Goal: Task Accomplishment & Management: Complete application form

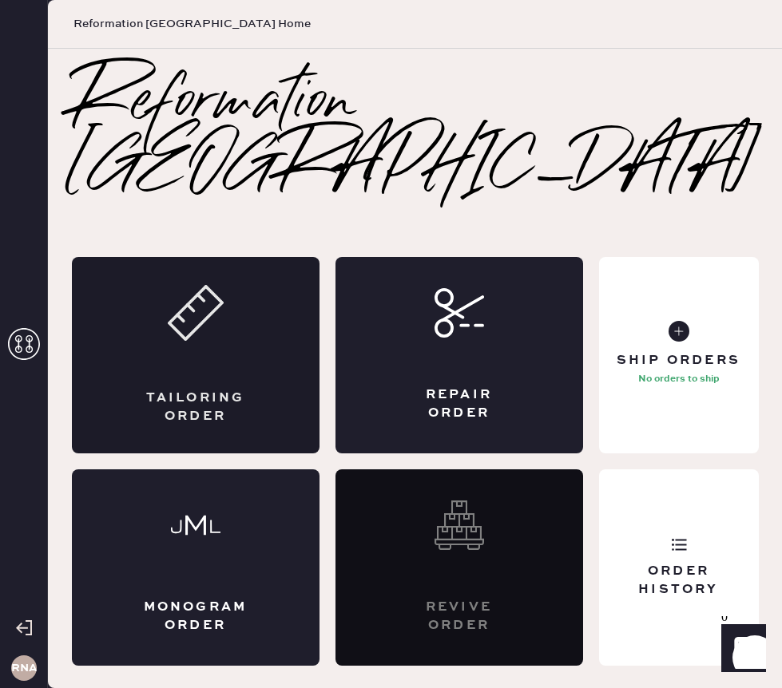
click at [243, 349] on div "Tailoring Order" at bounding box center [196, 355] width 248 height 196
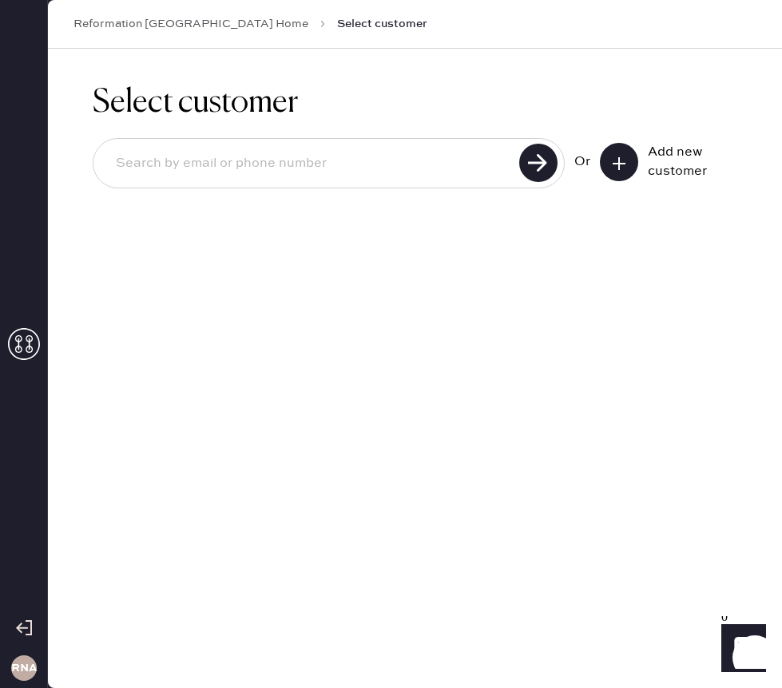
click at [327, 163] on input at bounding box center [308, 163] width 411 height 37
click at [481, 448] on div "Select customer Or Add new customer" at bounding box center [415, 369] width 734 height 640
click at [355, 147] on input at bounding box center [308, 163] width 411 height 37
type input "[EMAIL_ADDRESS][DOMAIN_NAME]"
click at [525, 162] on use at bounding box center [538, 163] width 38 height 38
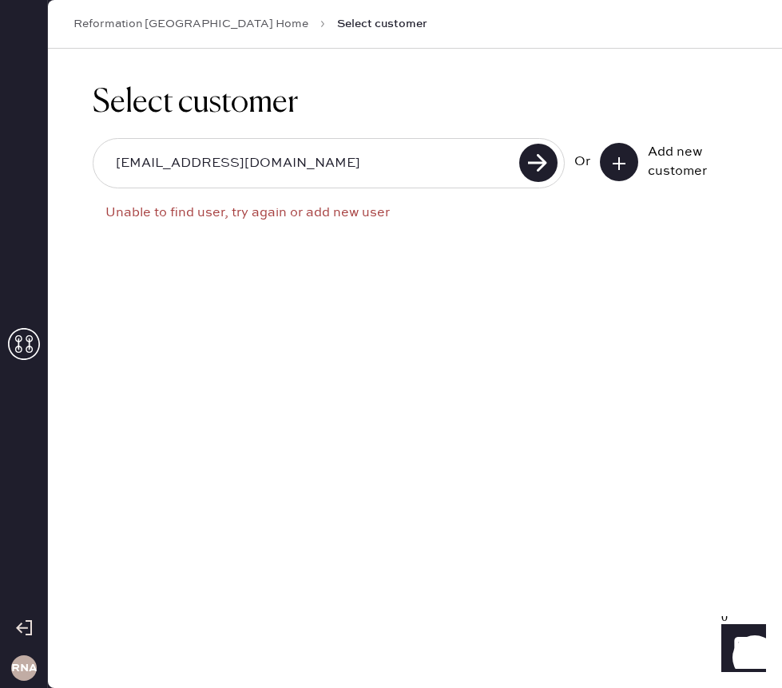
click at [621, 164] on icon at bounding box center [619, 164] width 16 height 16
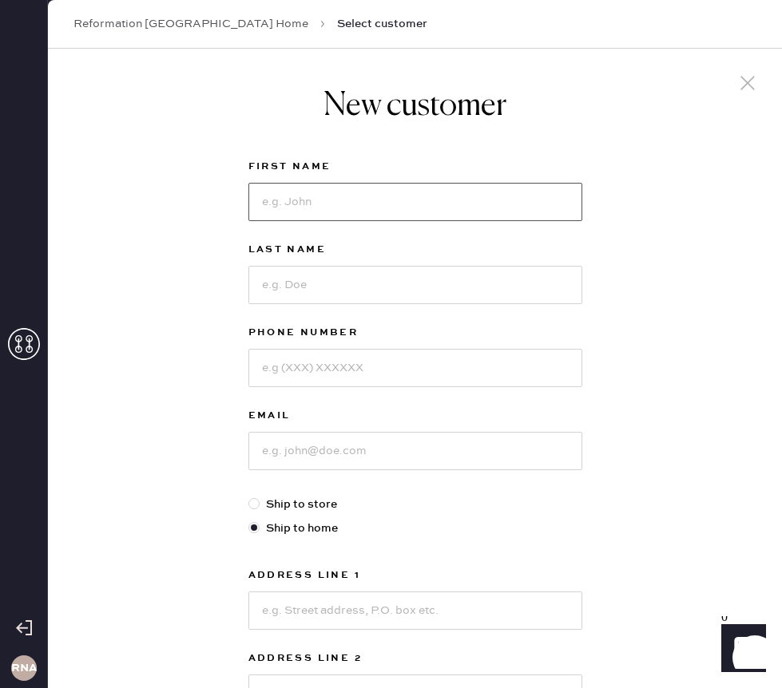
click at [336, 199] on input at bounding box center [415, 202] width 334 height 38
type input "Yara"
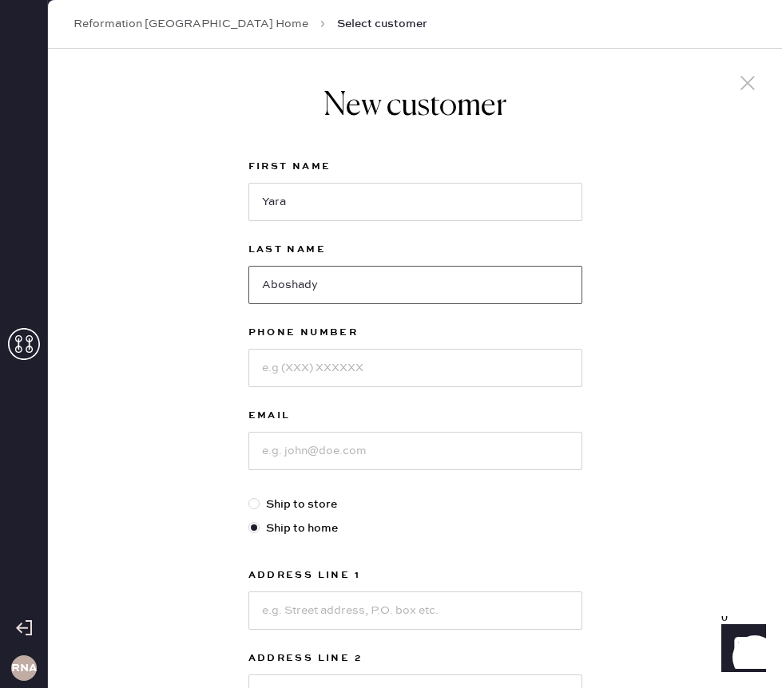
type input "Aboshady"
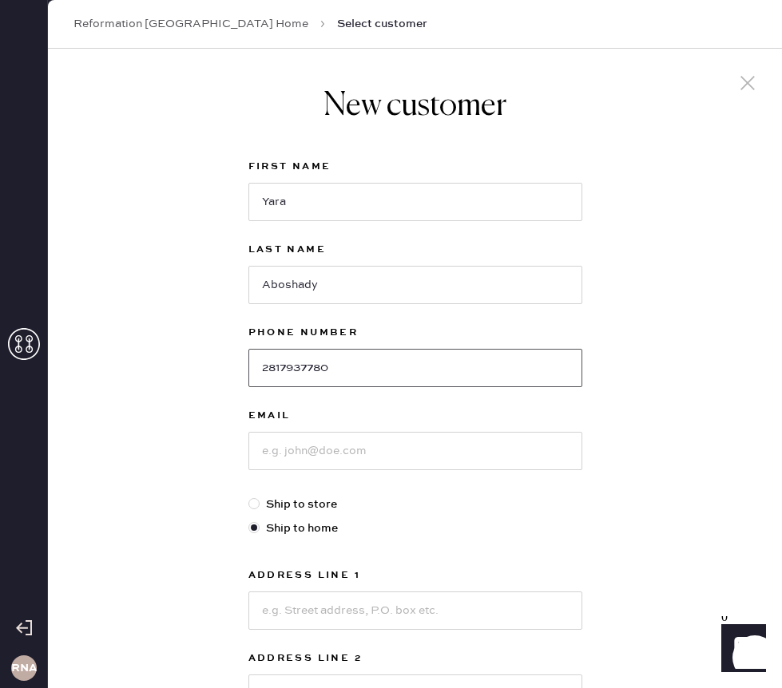
type input "2817937780"
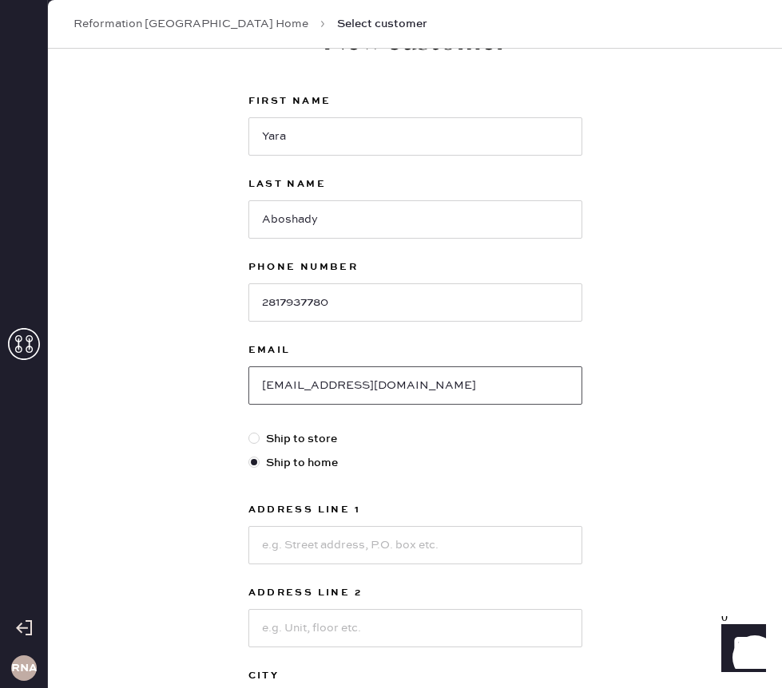
scroll to position [106, 0]
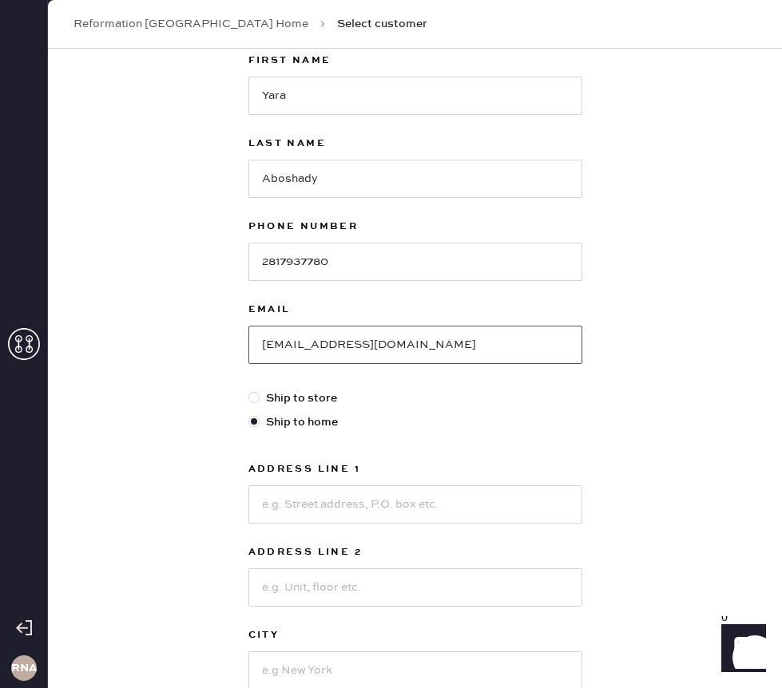
type input "[EMAIL_ADDRESS][DOMAIN_NAME]"
click at [357, 500] on input at bounding box center [415, 504] width 334 height 38
type input "1807 [PERSON_NAME]."
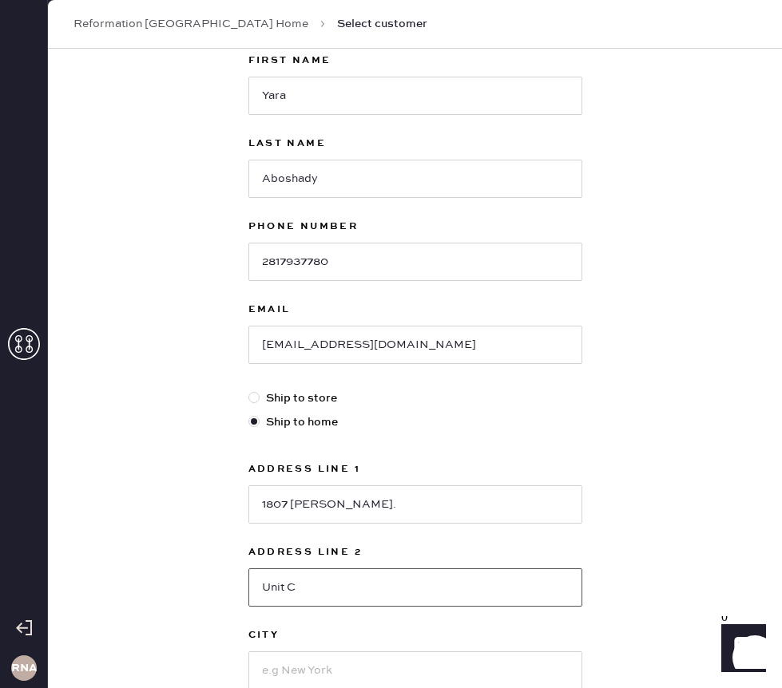
type input "Unit C"
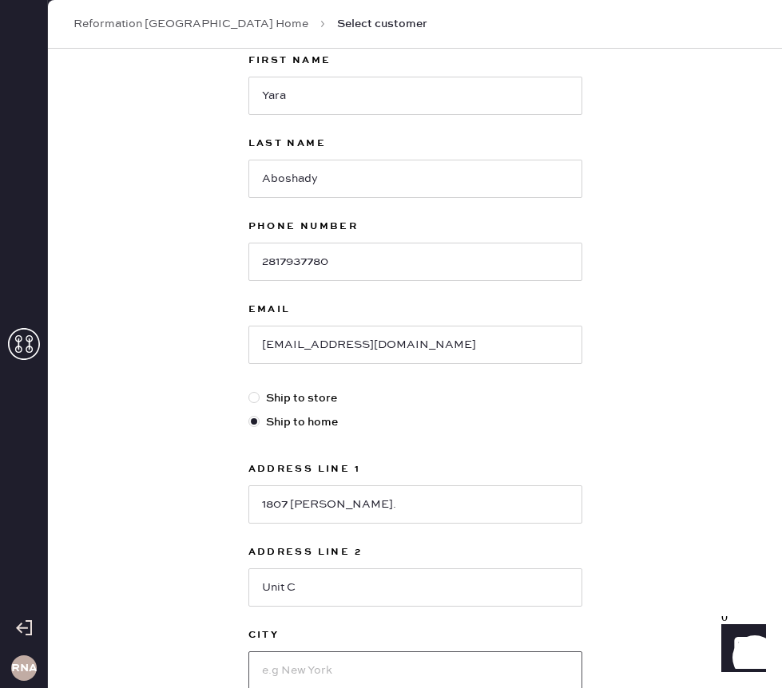
scroll to position [108, 0]
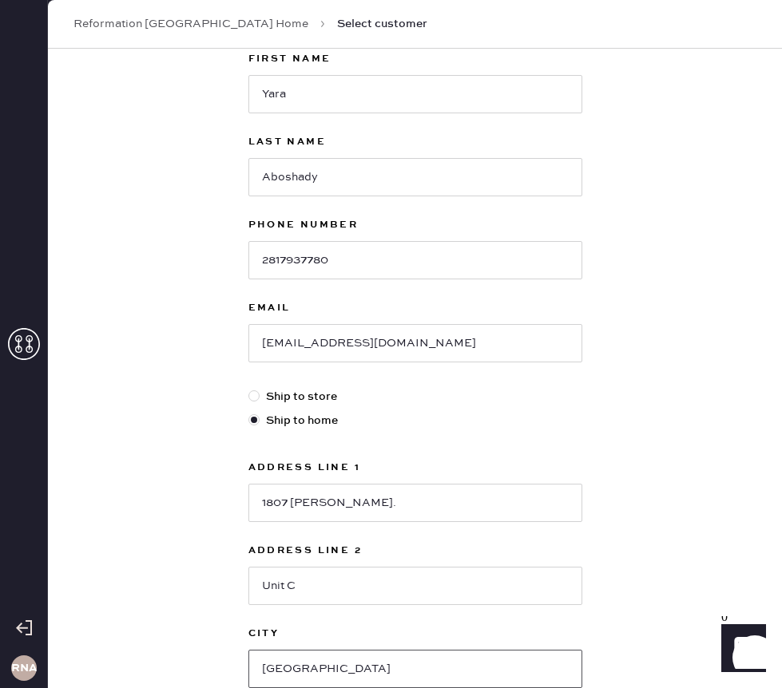
type input "[GEOGRAPHIC_DATA]"
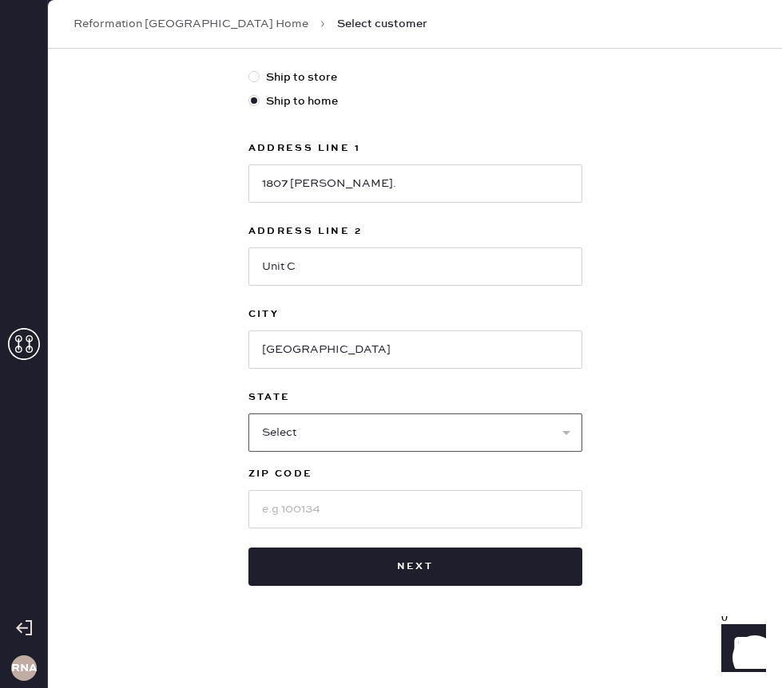
select select "TN"
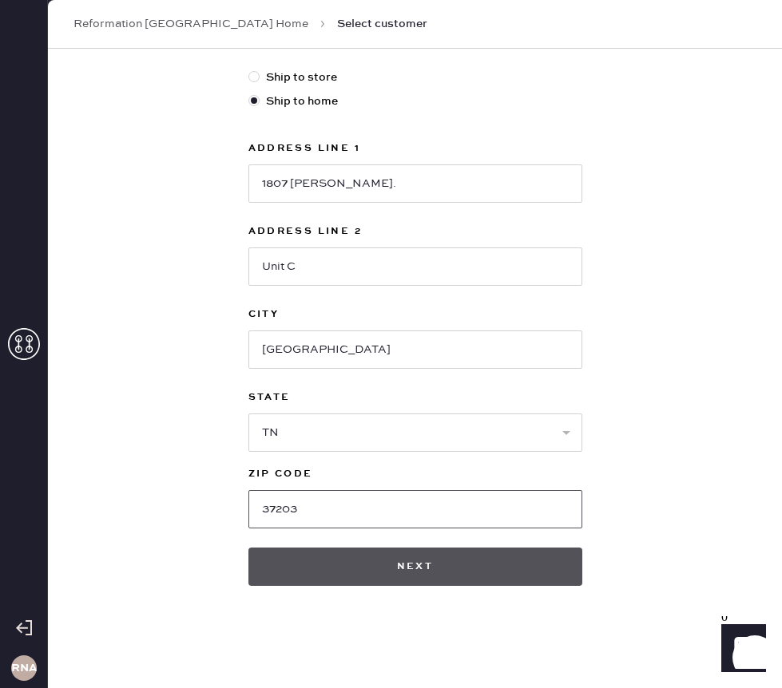
type input "37203"
click at [403, 576] on button "Next" at bounding box center [415, 567] width 334 height 38
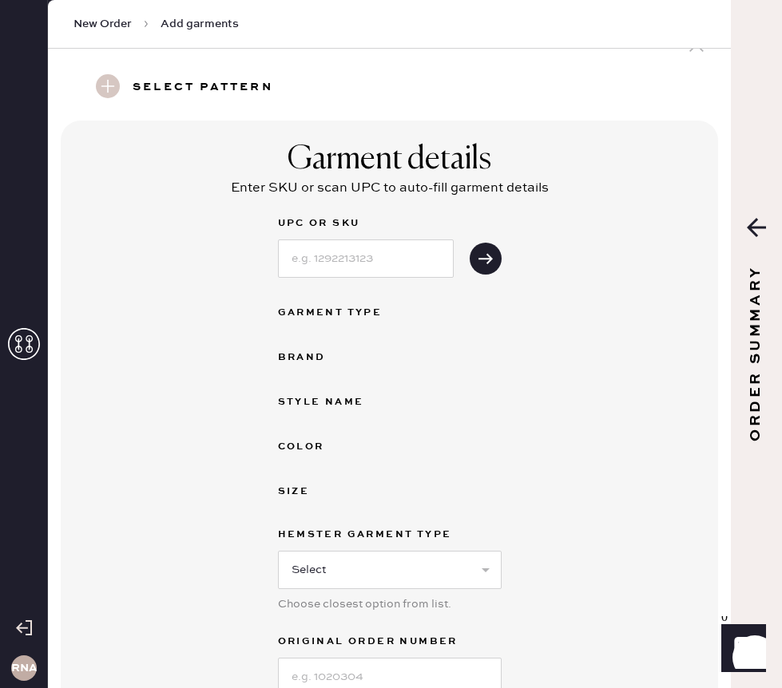
scroll to position [43, 0]
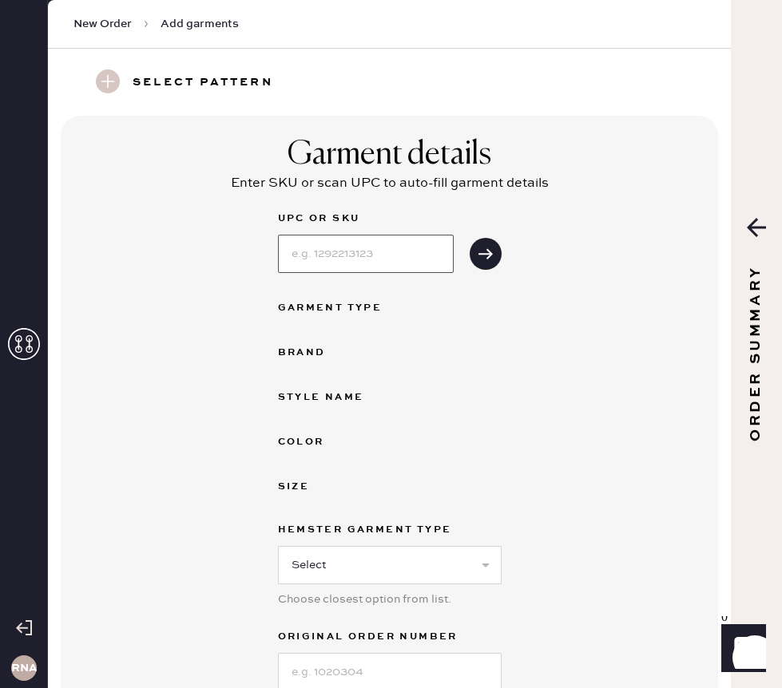
click at [327, 260] on input at bounding box center [366, 254] width 176 height 38
click at [487, 254] on use "submit" at bounding box center [485, 253] width 14 height 10
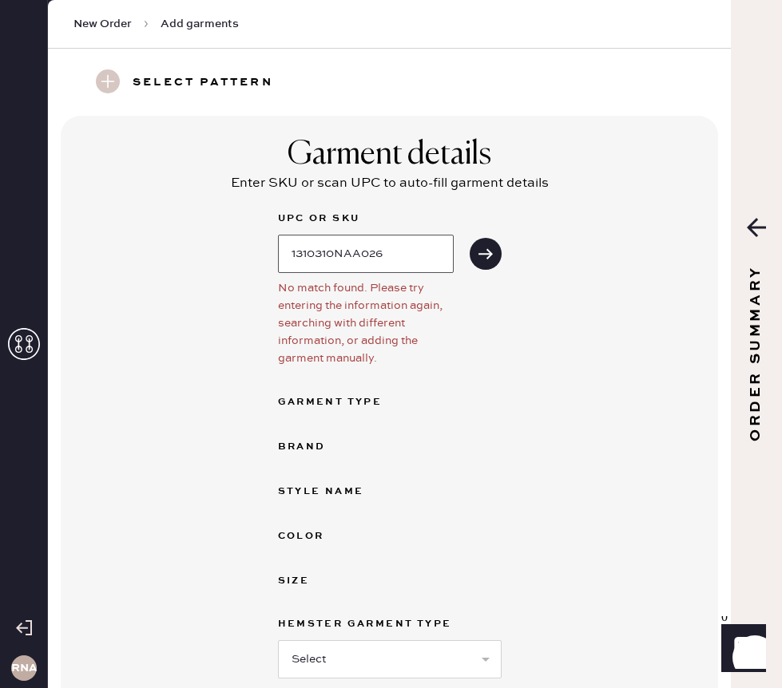
click at [363, 255] on input "1310310NAA026" at bounding box center [366, 254] width 176 height 38
click at [493, 252] on icon "submit" at bounding box center [486, 254] width 16 height 16
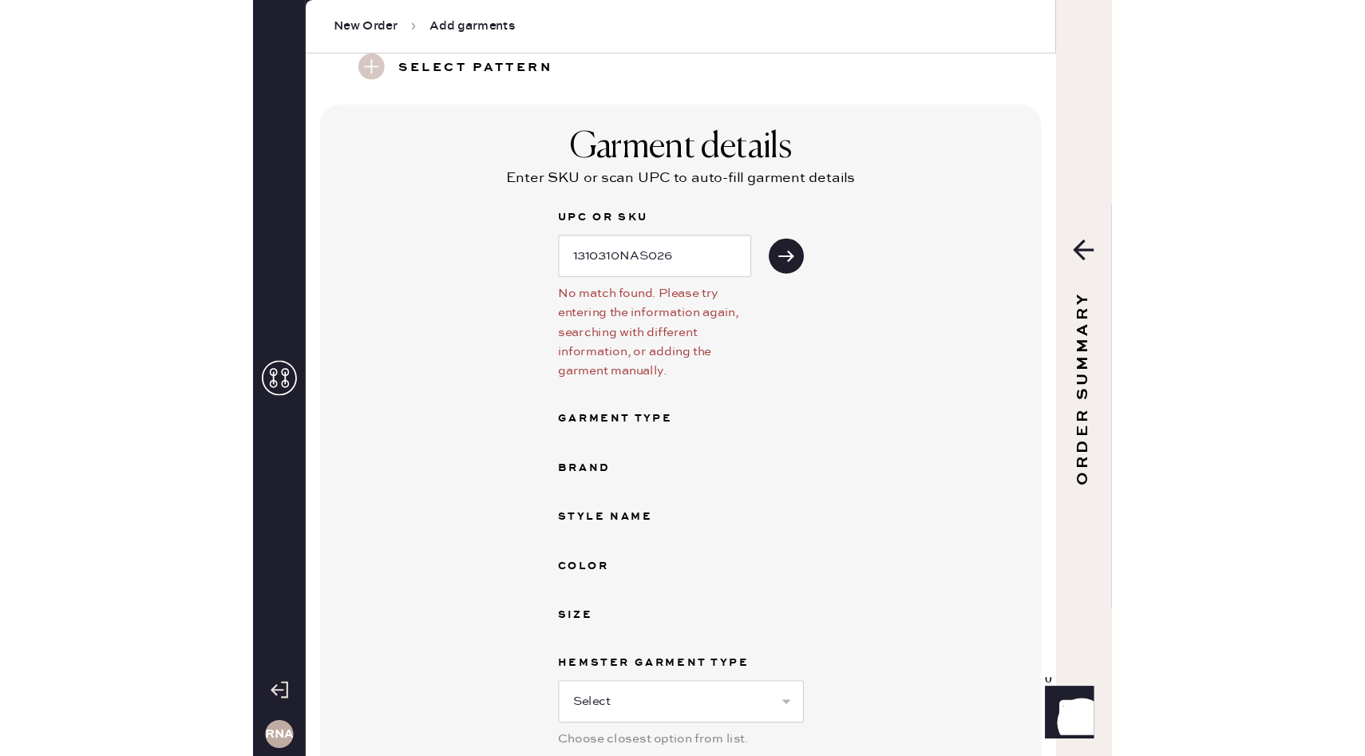
scroll to position [39, 0]
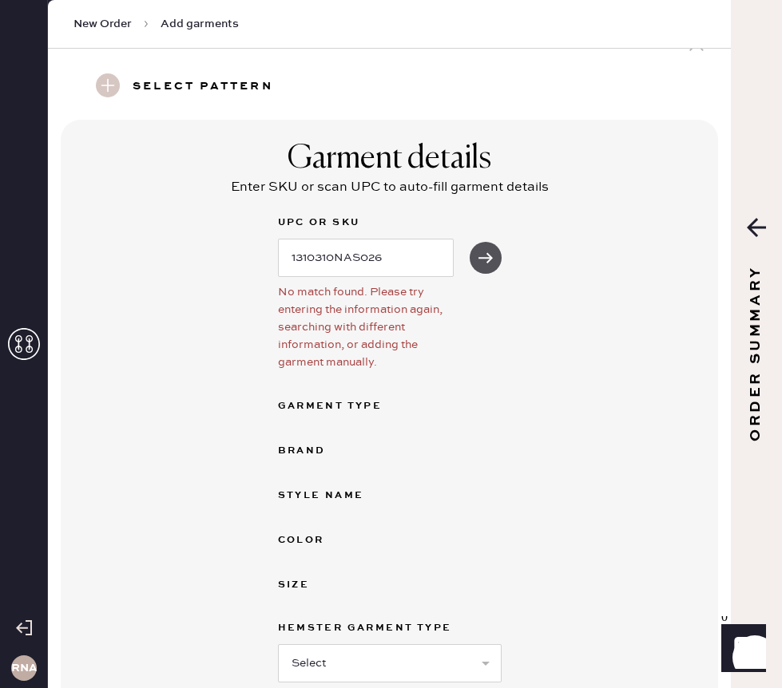
click at [478, 256] on icon "submit" at bounding box center [486, 258] width 16 height 16
click at [415, 259] on input "1310310NAS026" at bounding box center [366, 258] width 176 height 38
type input "1"
click at [485, 251] on icon "submit" at bounding box center [486, 258] width 16 height 16
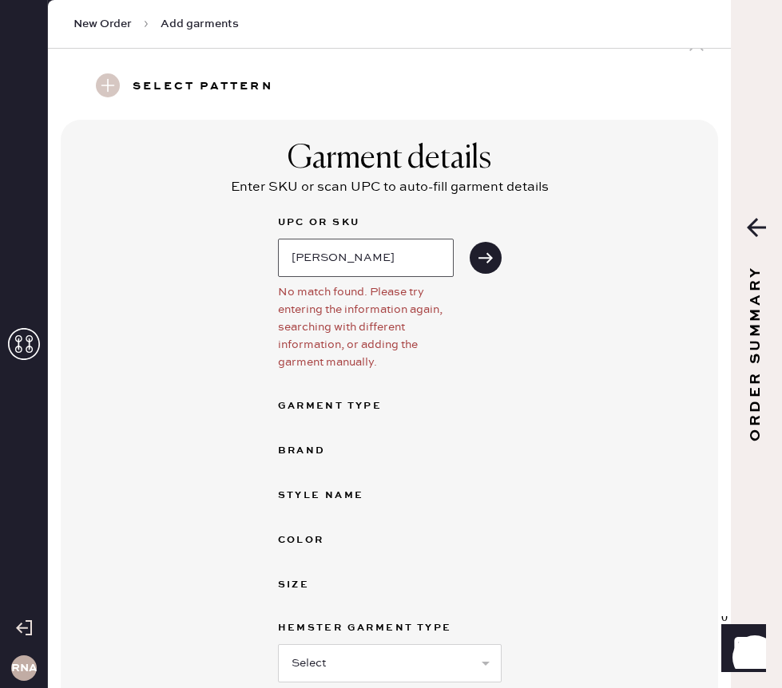
click at [422, 252] on input "[PERSON_NAME]" at bounding box center [366, 258] width 176 height 38
type input "C"
click at [362, 259] on input "1310310NAA026" at bounding box center [366, 258] width 176 height 38
type input "1310310NAS026"
click at [485, 260] on icon "submit" at bounding box center [486, 258] width 16 height 16
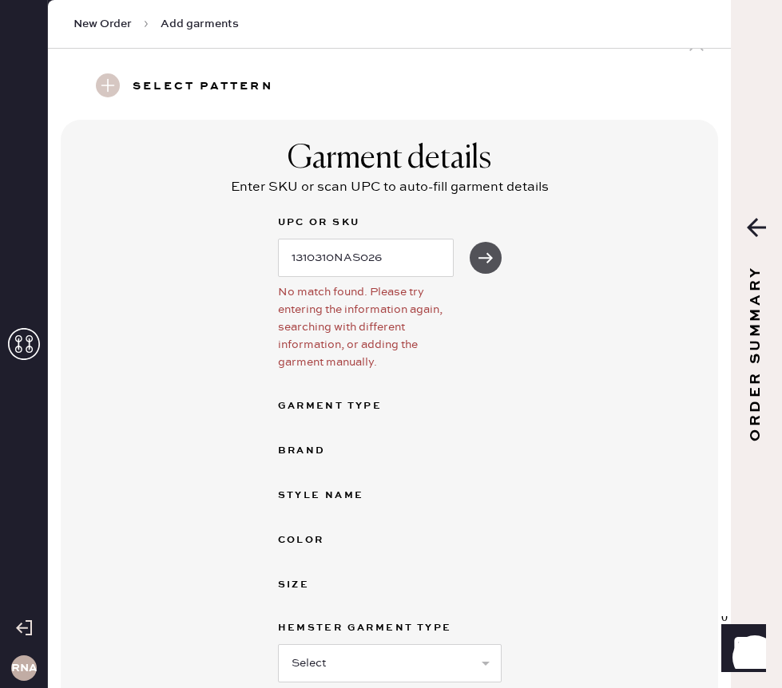
click at [485, 260] on icon "submit" at bounding box center [486, 258] width 16 height 16
click at [359, 408] on div "Garment Type" at bounding box center [342, 406] width 128 height 19
click at [489, 247] on button "submit" at bounding box center [486, 258] width 32 height 32
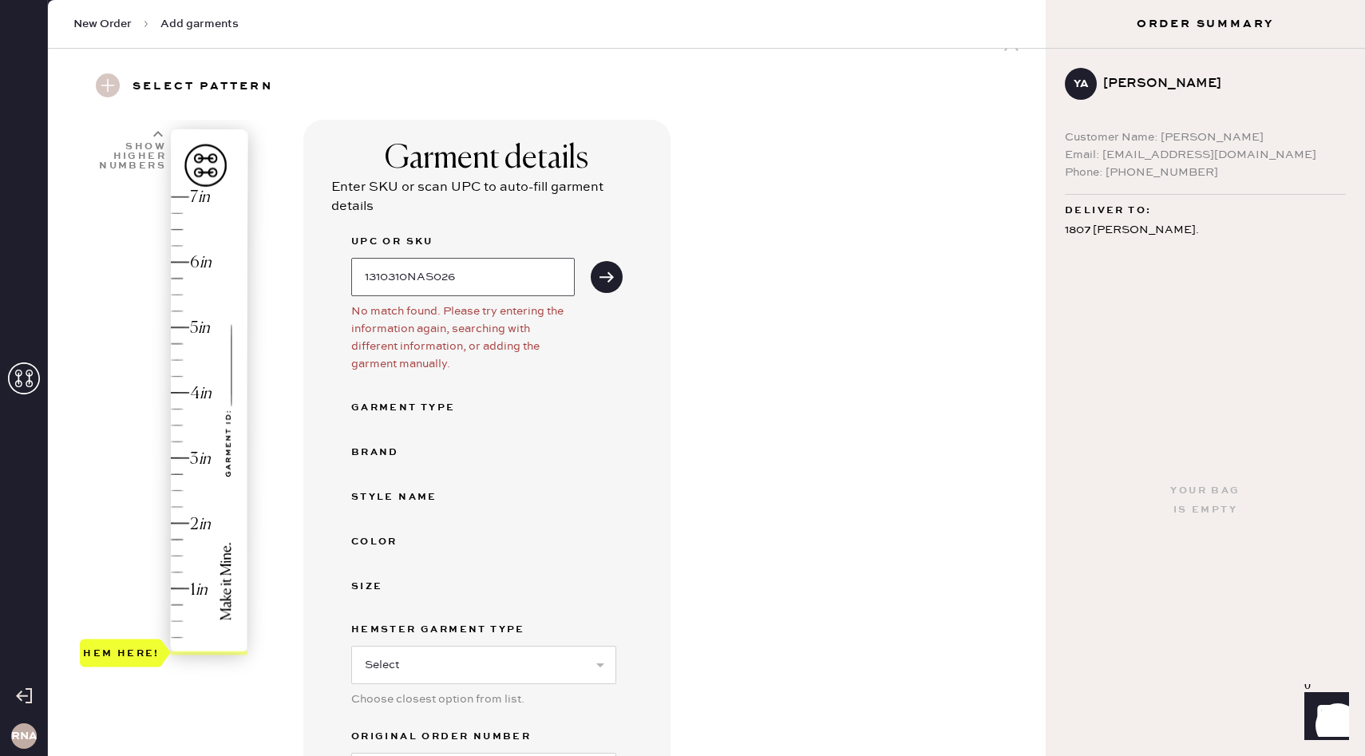
click at [500, 285] on input "1310310NAS026" at bounding box center [463, 277] width 224 height 38
drag, startPoint x: 133, startPoint y: 656, endPoint x: 157, endPoint y: 569, distance: 89.7
click at [157, 569] on div "Hem here!" at bounding box center [121, 571] width 77 height 19
click at [157, 688] on div "1 in 2 in 3 in 4 in 5 in 6 in 7 in Show higher numbers Show lower numbers Hem h…" at bounding box center [144, 563] width 128 height 886
drag, startPoint x: 141, startPoint y: 571, endPoint x: 167, endPoint y: 485, distance: 89.4
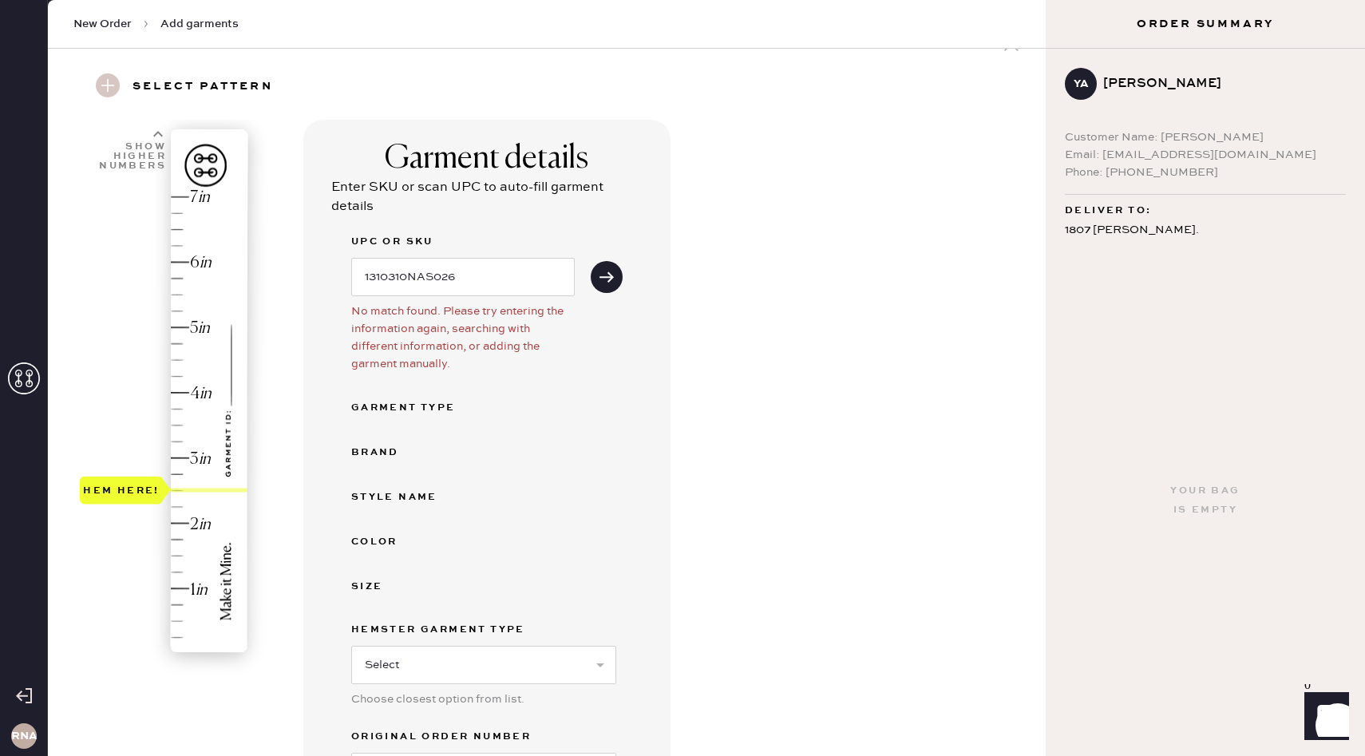
click at [163, 485] on div "Hem here!" at bounding box center [121, 491] width 83 height 28
click at [129, 650] on div "Hem here!" at bounding box center [165, 425] width 170 height 471
click at [183, 394] on div "Hem here!" at bounding box center [165, 425] width 170 height 471
click at [509, 662] on select "Select Basic Skirt Jeans Leggings Pants Shorts Basic Sleeved Dress Basic Sleeve…" at bounding box center [483, 665] width 265 height 38
select select "2"
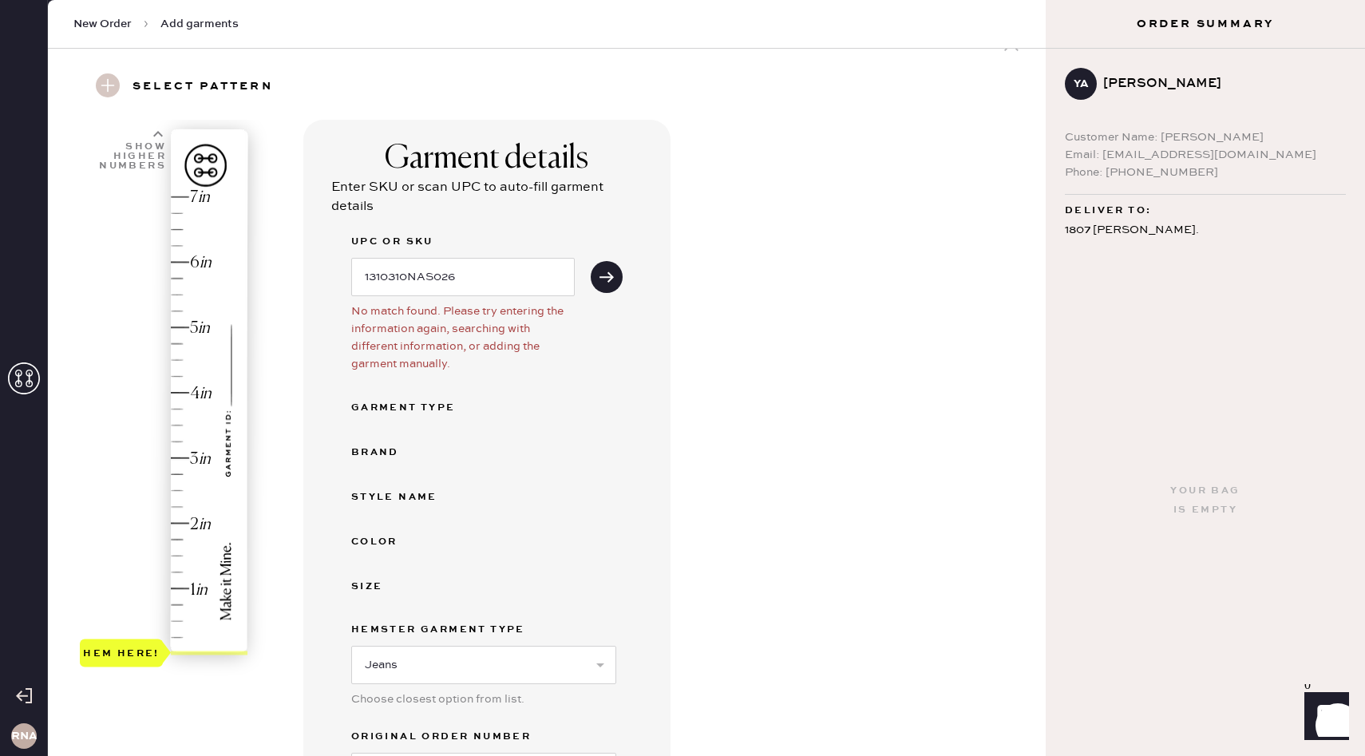
click at [589, 552] on div "UPC or SKU 1310310NAS026 No match found. Please try entering the information ag…" at bounding box center [486, 511] width 271 height 559
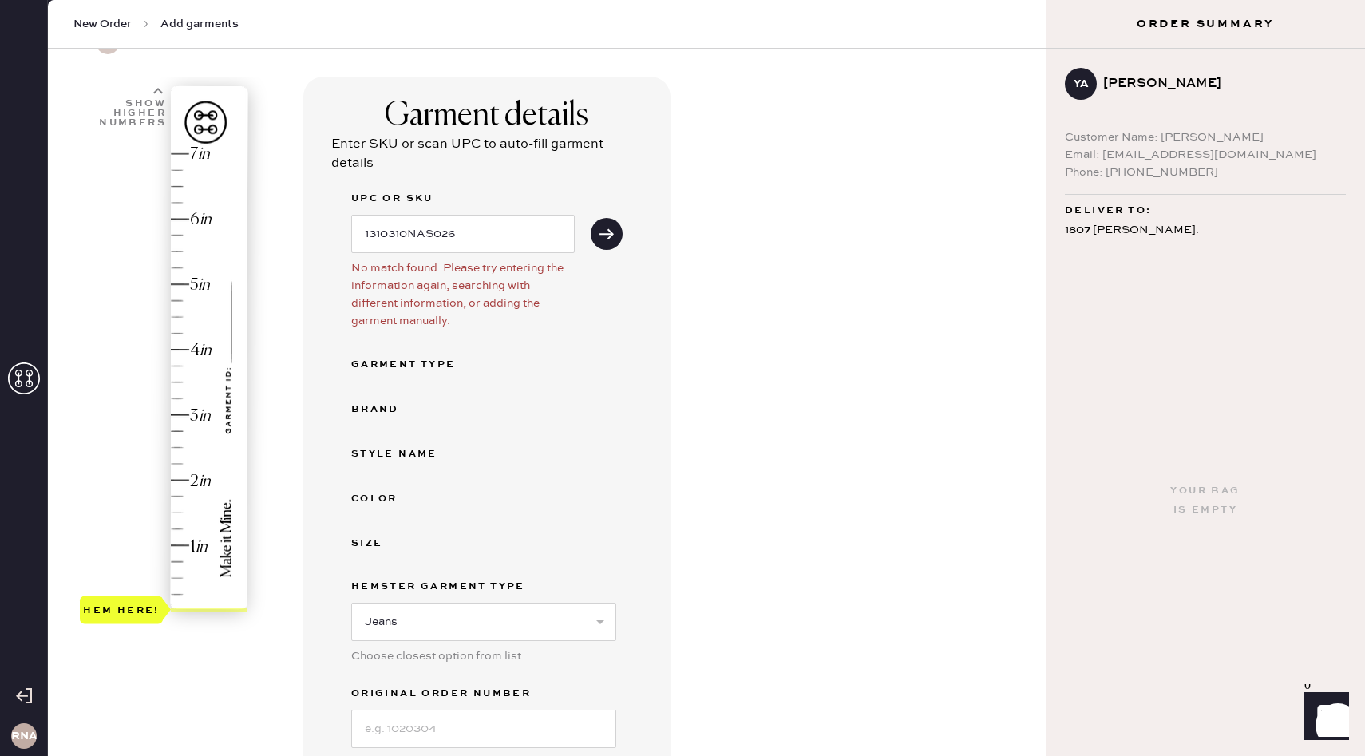
scroll to position [93, 0]
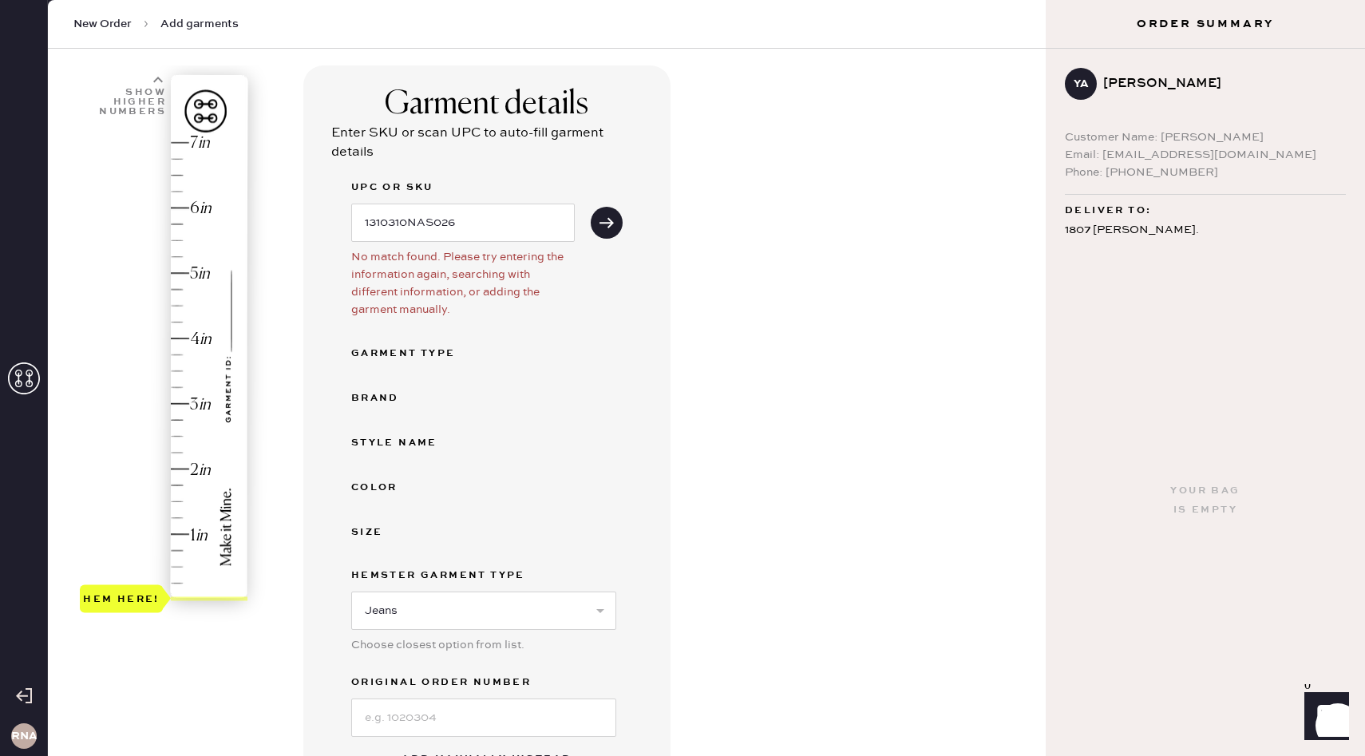
click at [391, 361] on div "Garment Type" at bounding box center [415, 353] width 128 height 19
click at [402, 352] on div "Garment Type" at bounding box center [415, 353] width 128 height 19
click at [613, 225] on icon "submit" at bounding box center [607, 223] width 16 height 16
click at [481, 232] on input "1310310NAS026" at bounding box center [463, 223] width 224 height 38
type input "1"
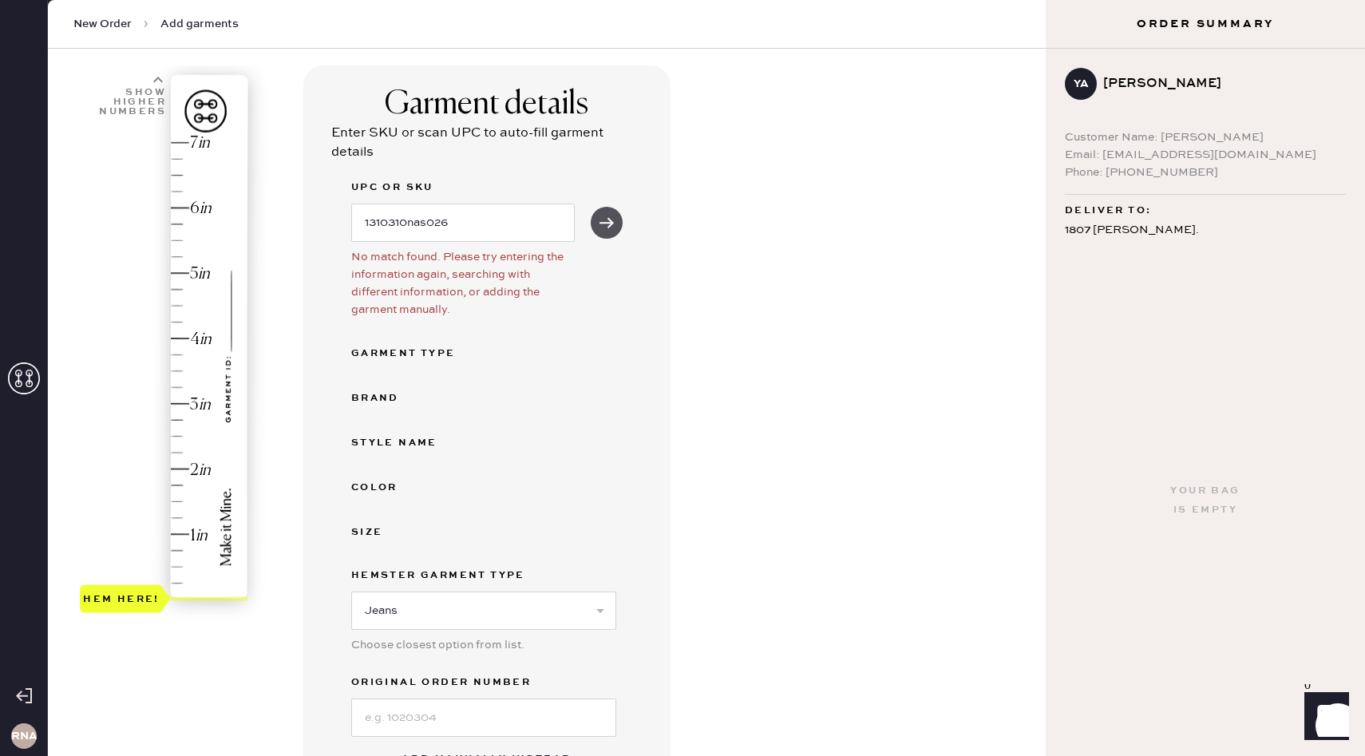
click at [610, 218] on icon "submit" at bounding box center [607, 223] width 16 height 16
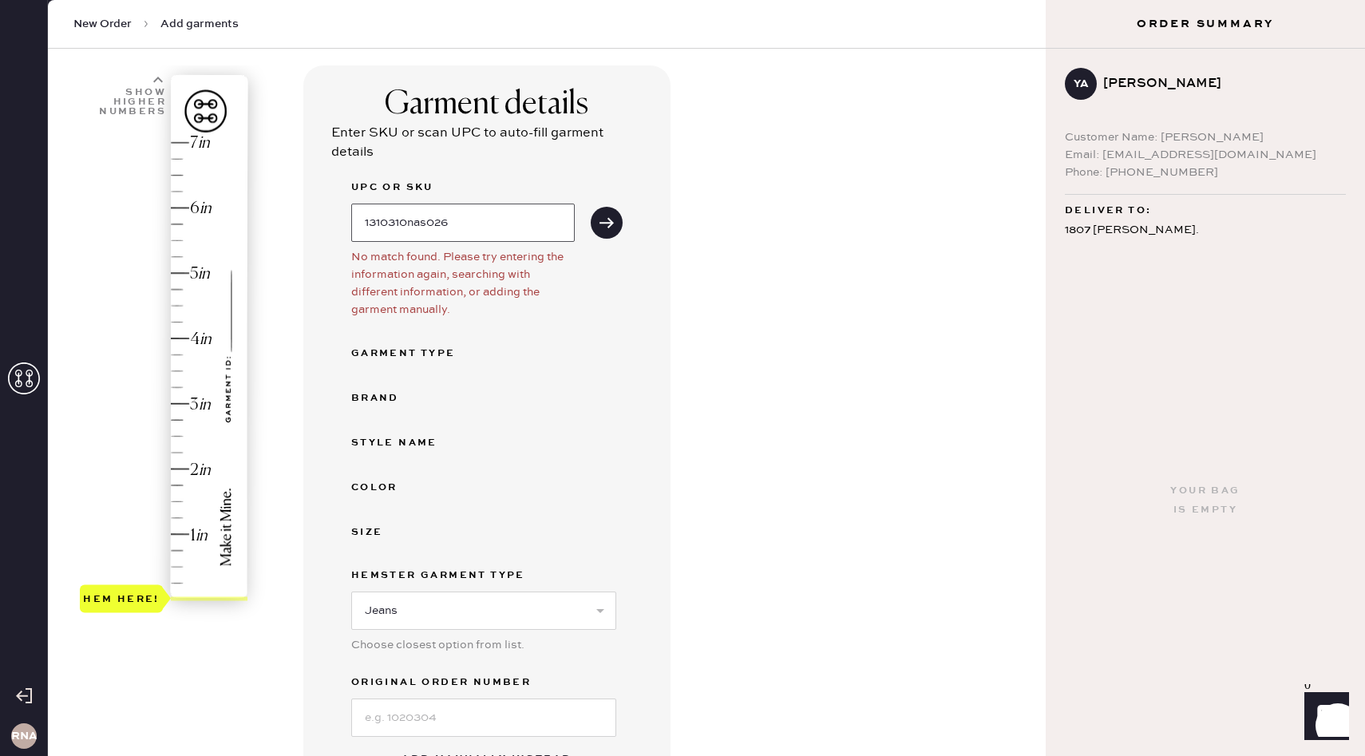
click at [514, 220] on input "1310310nas026" at bounding box center [463, 223] width 224 height 38
type input "1"
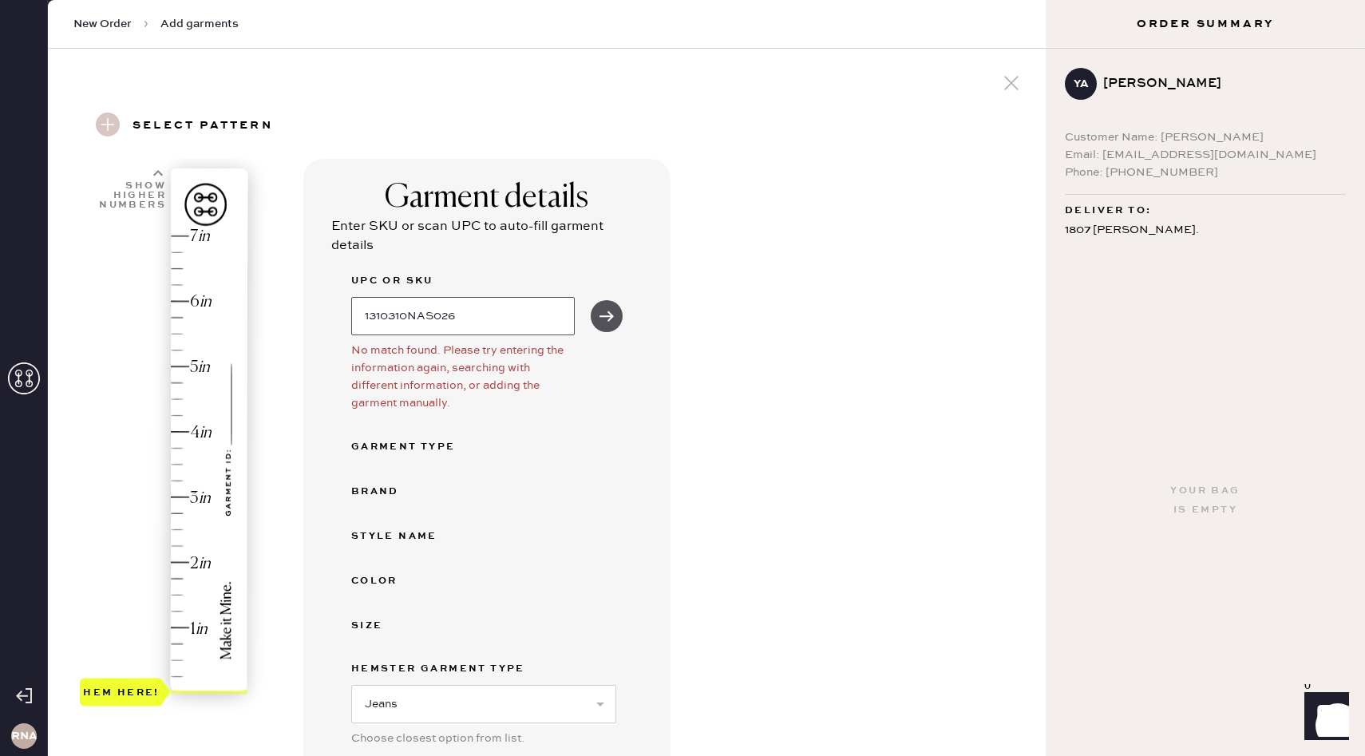
type input "1310310NAS026"
click at [605, 312] on icon "submit" at bounding box center [607, 316] width 16 height 16
click at [613, 313] on icon "submit" at bounding box center [607, 316] width 16 height 16
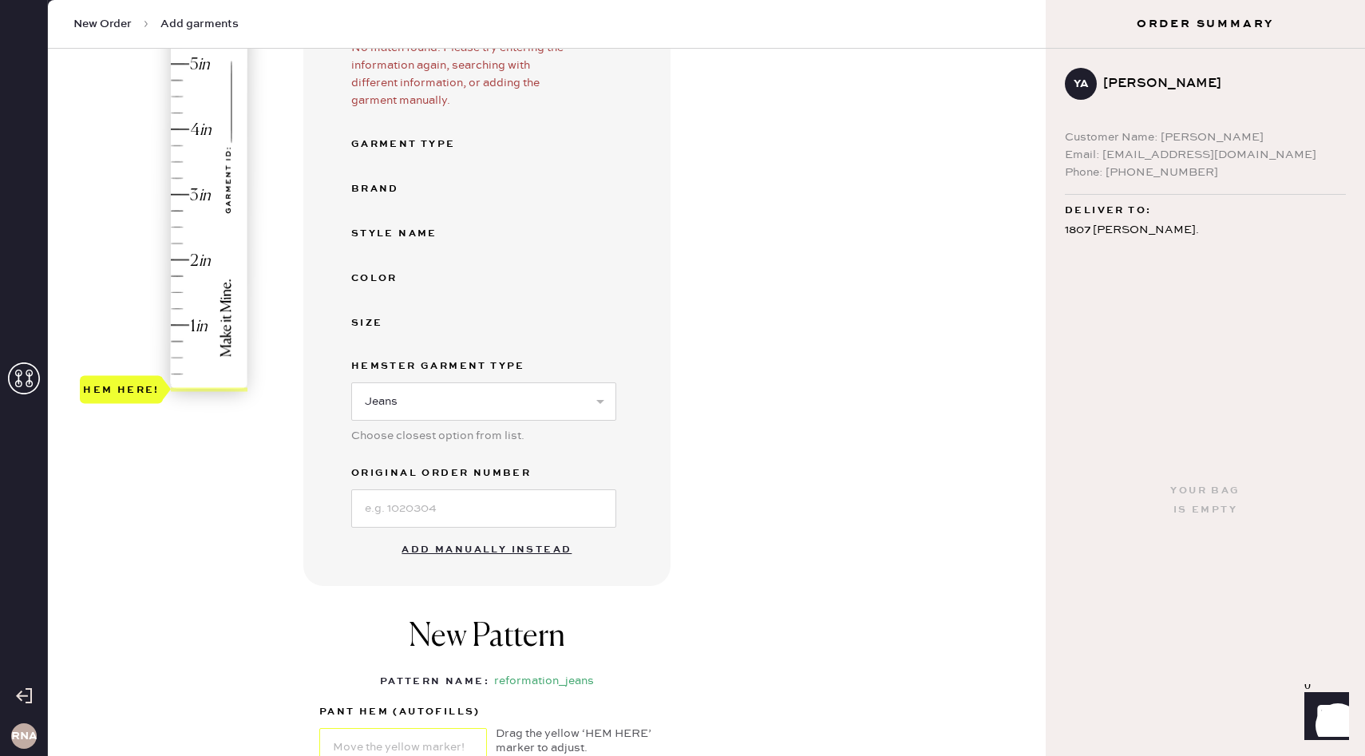
scroll to position [488, 0]
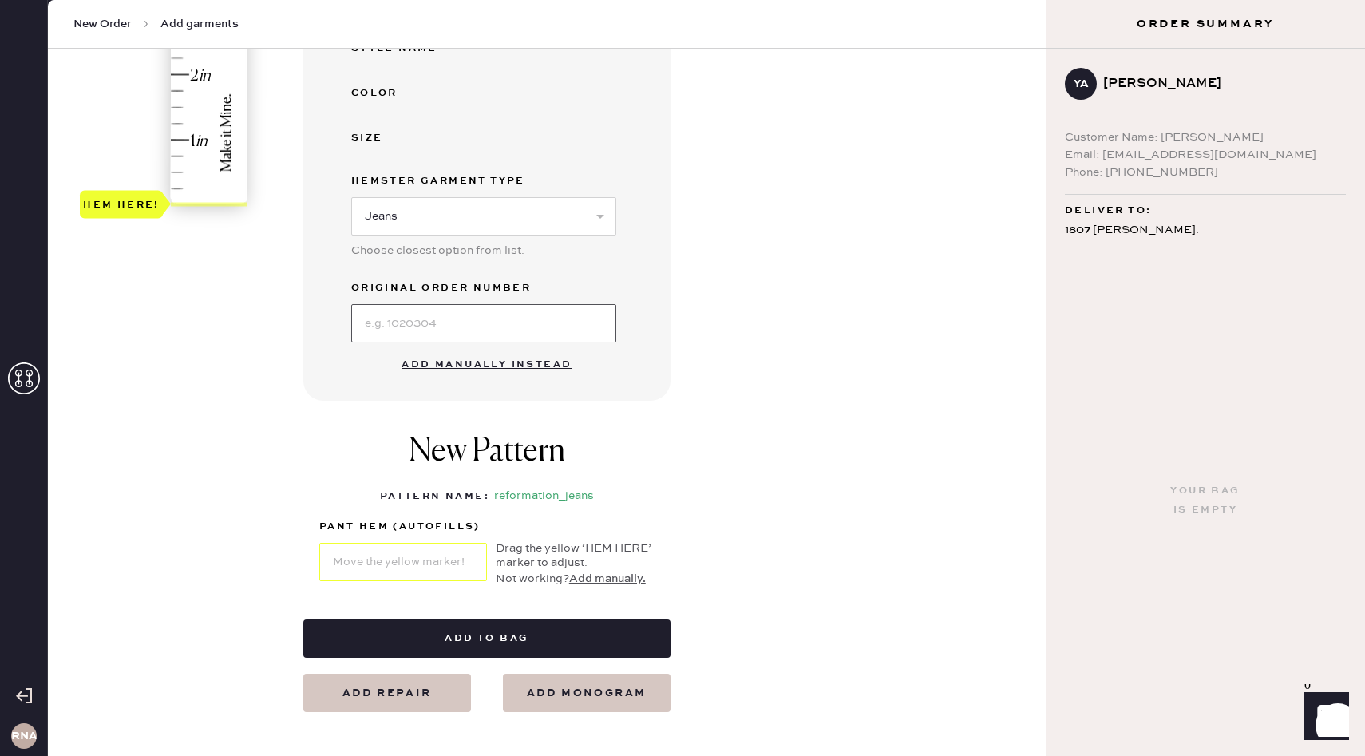
click at [521, 319] on input at bounding box center [483, 323] width 265 height 38
type input "S31458851"
click at [530, 364] on button "Add manually instead" at bounding box center [486, 365] width 189 height 32
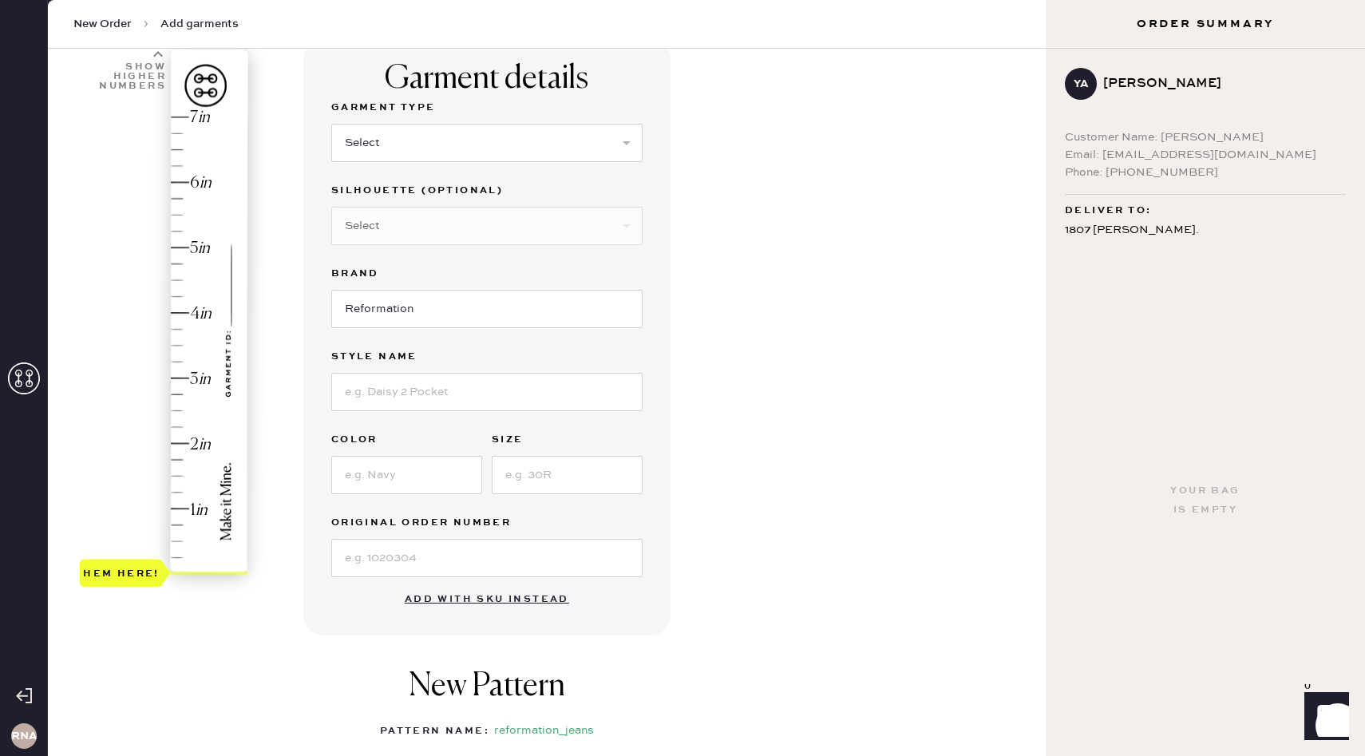
scroll to position [0, 0]
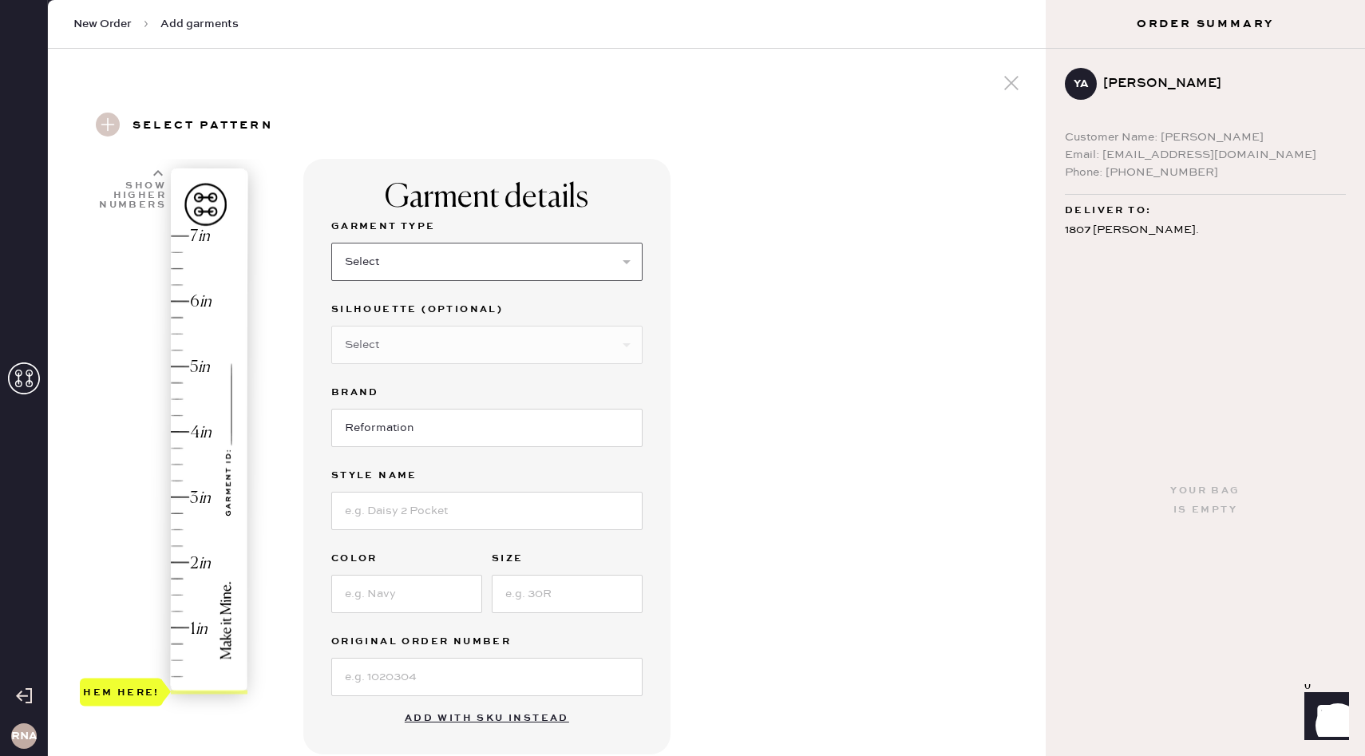
click at [508, 262] on select "Select Basic Skirt Jeans Leggings Pants Shorts Basic Sleeved Dress Basic Sleeve…" at bounding box center [486, 262] width 311 height 38
select select "2"
click at [445, 344] on select "Select Shorts Cropped Flare Boot Cut Straight Skinny Other" at bounding box center [486, 345] width 311 height 38
select select "other"
click at [430, 421] on input at bounding box center [486, 428] width 311 height 38
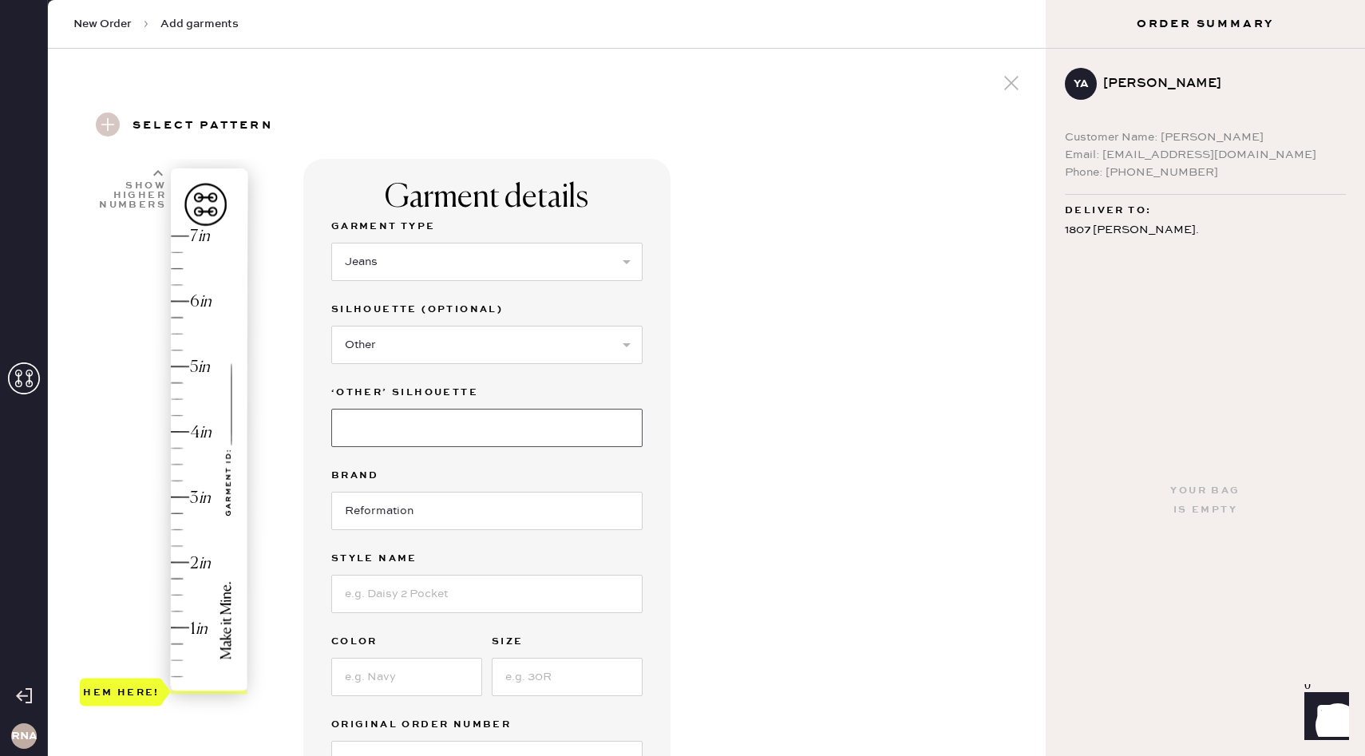
type input "Slouchy/Wide Leg"
click at [445, 513] on input "Reformation" at bounding box center [486, 511] width 311 height 38
click at [434, 594] on input at bounding box center [486, 594] width 311 height 38
type input "[PERSON_NAME] High Rise Slouchy"
click at [379, 684] on input at bounding box center [406, 677] width 151 height 38
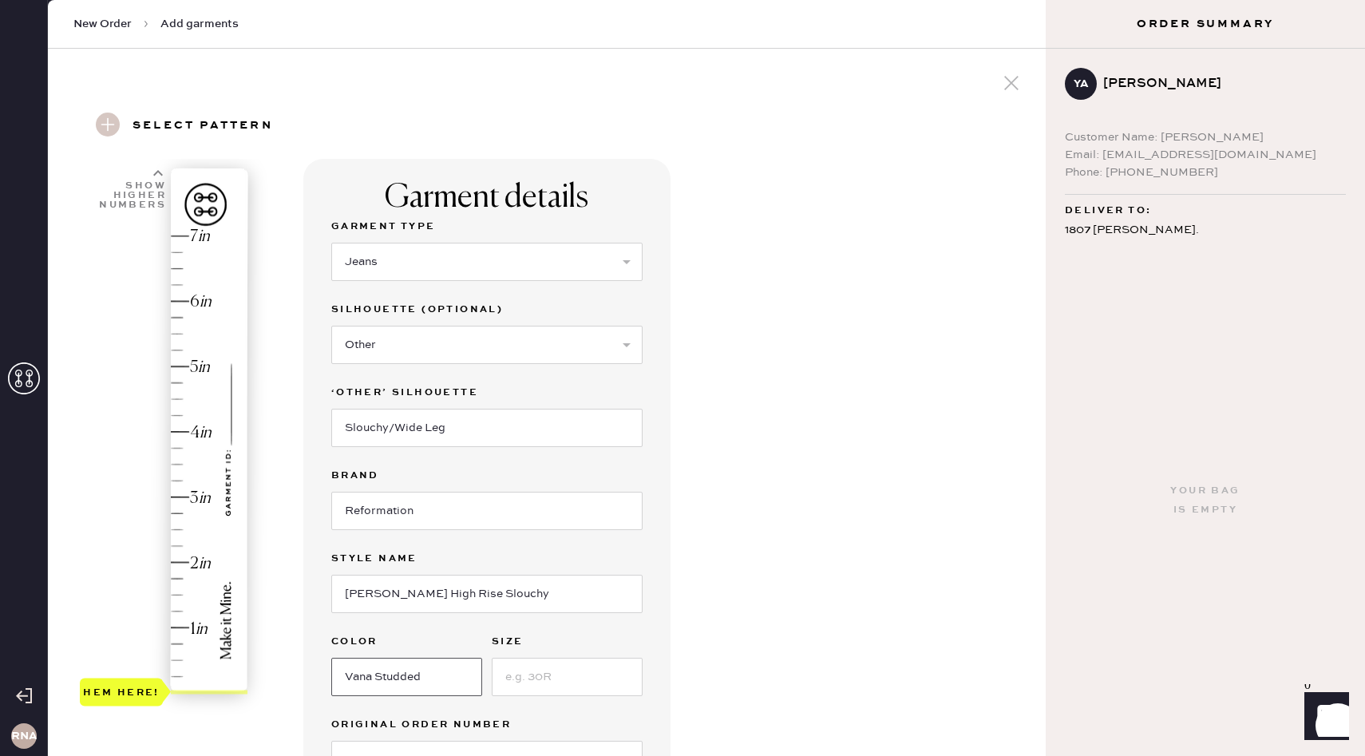
type input "Vana Studded"
type input "26"
click at [750, 642] on div "Garment details Garment Type Select Basic Skirt Jeans Leggings Pants Shorts Bas…" at bounding box center [668, 654] width 730 height 990
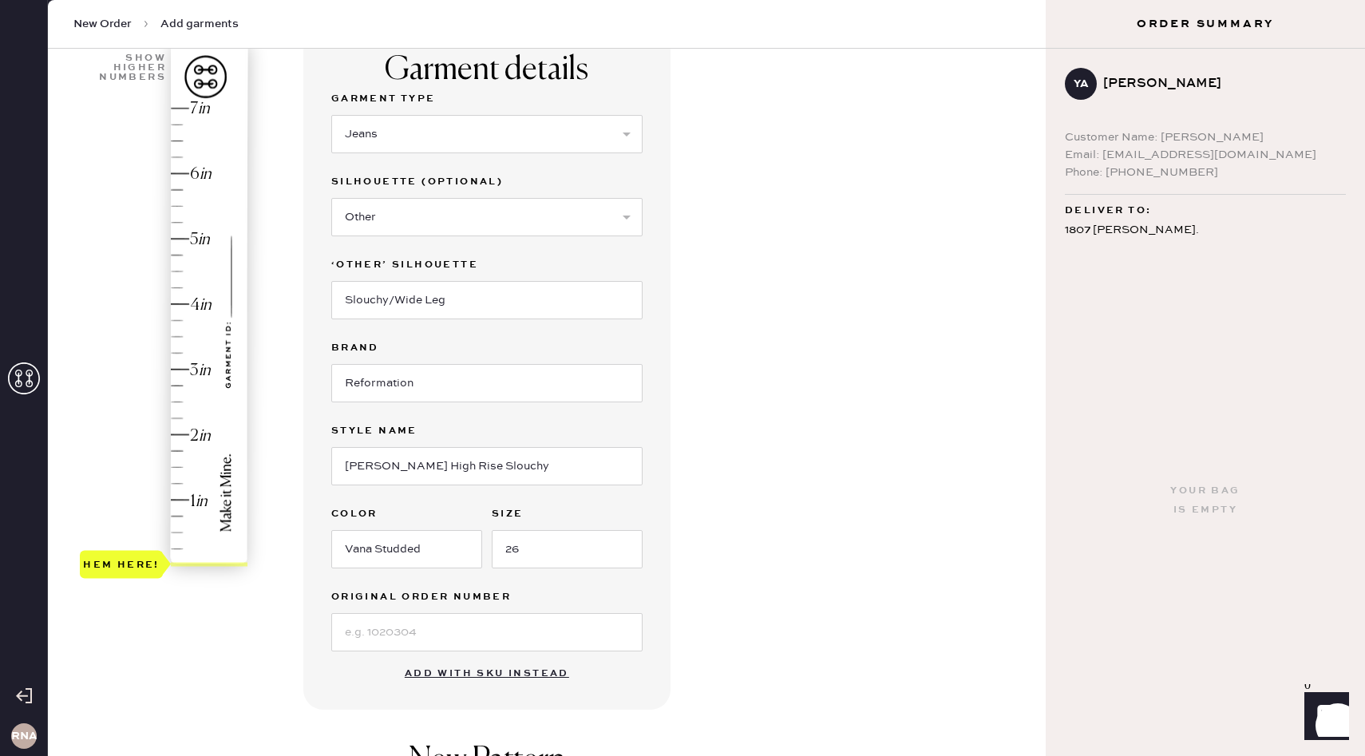
scroll to position [129, 0]
click at [582, 628] on input at bounding box center [486, 631] width 311 height 38
type input "S31458851"
click at [770, 671] on div "Garment details Garment Type Select Basic Skirt Jeans Leggings Pants Shorts Bas…" at bounding box center [668, 525] width 730 height 990
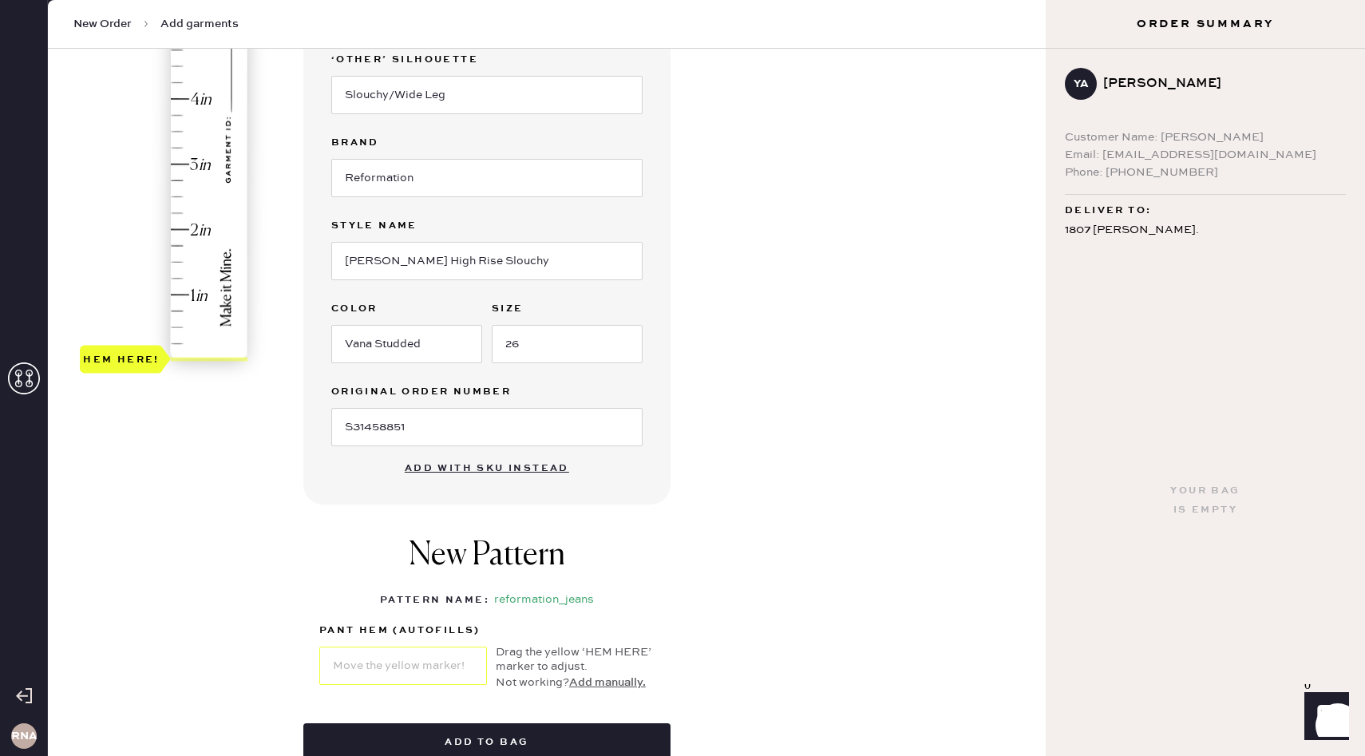
scroll to position [331, 0]
type input "4"
click at [188, 101] on div "Hem here!" at bounding box center [165, 133] width 170 height 471
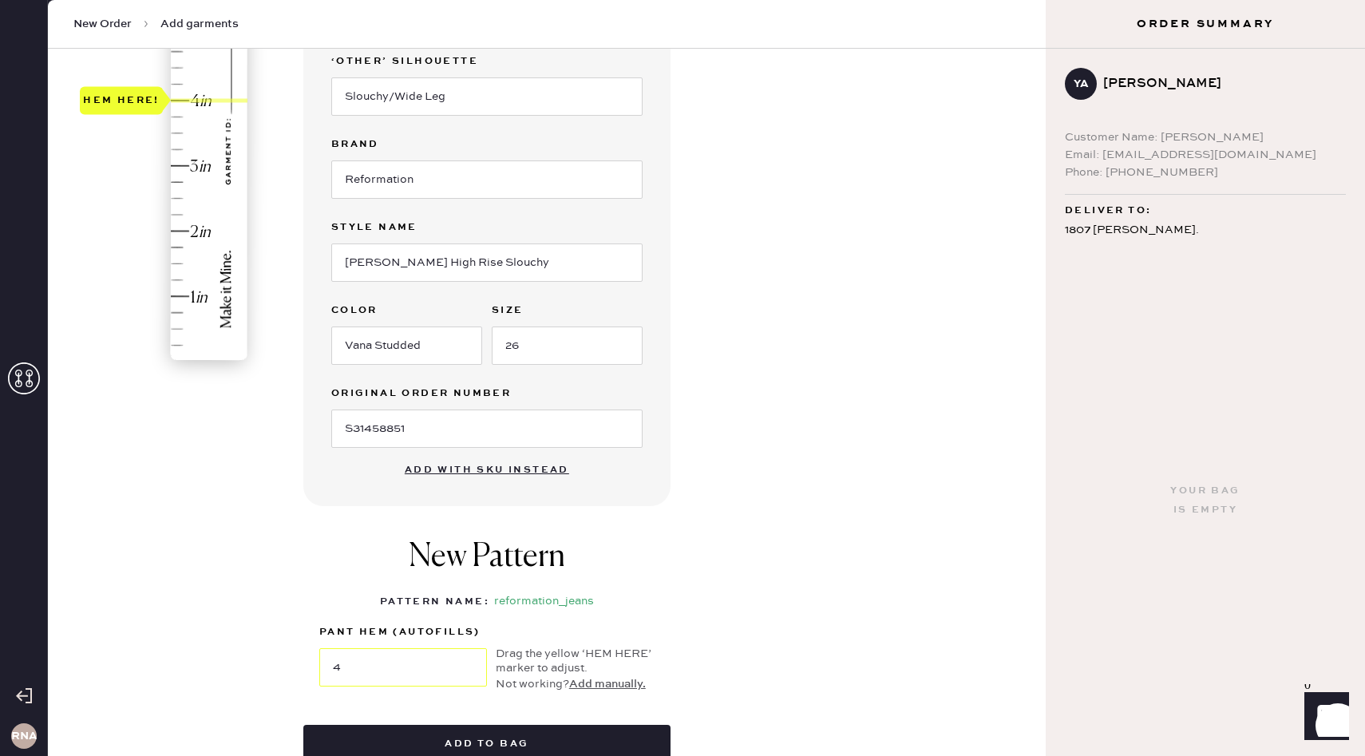
click at [781, 620] on div "Garment details Garment Type Select Basic Skirt Jeans Leggings Pants Shorts Bas…" at bounding box center [668, 323] width 730 height 990
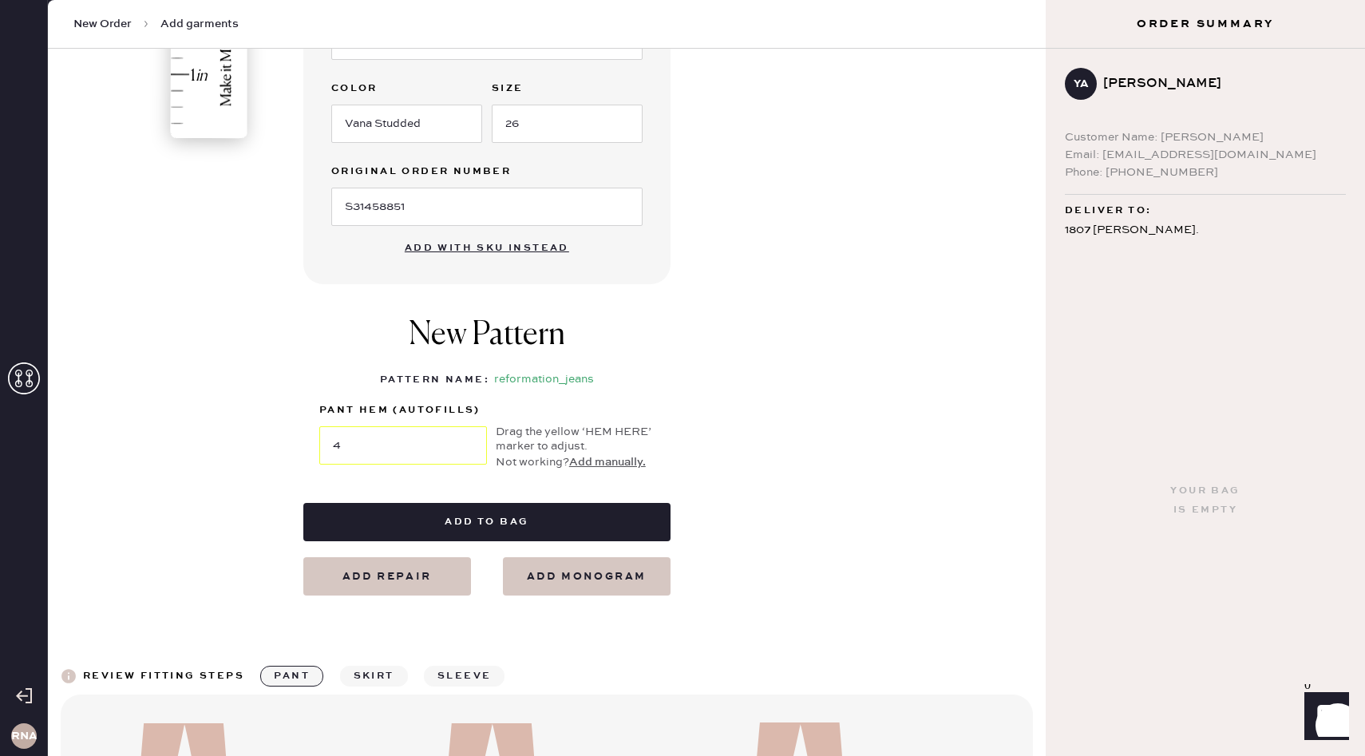
scroll to position [565, 0]
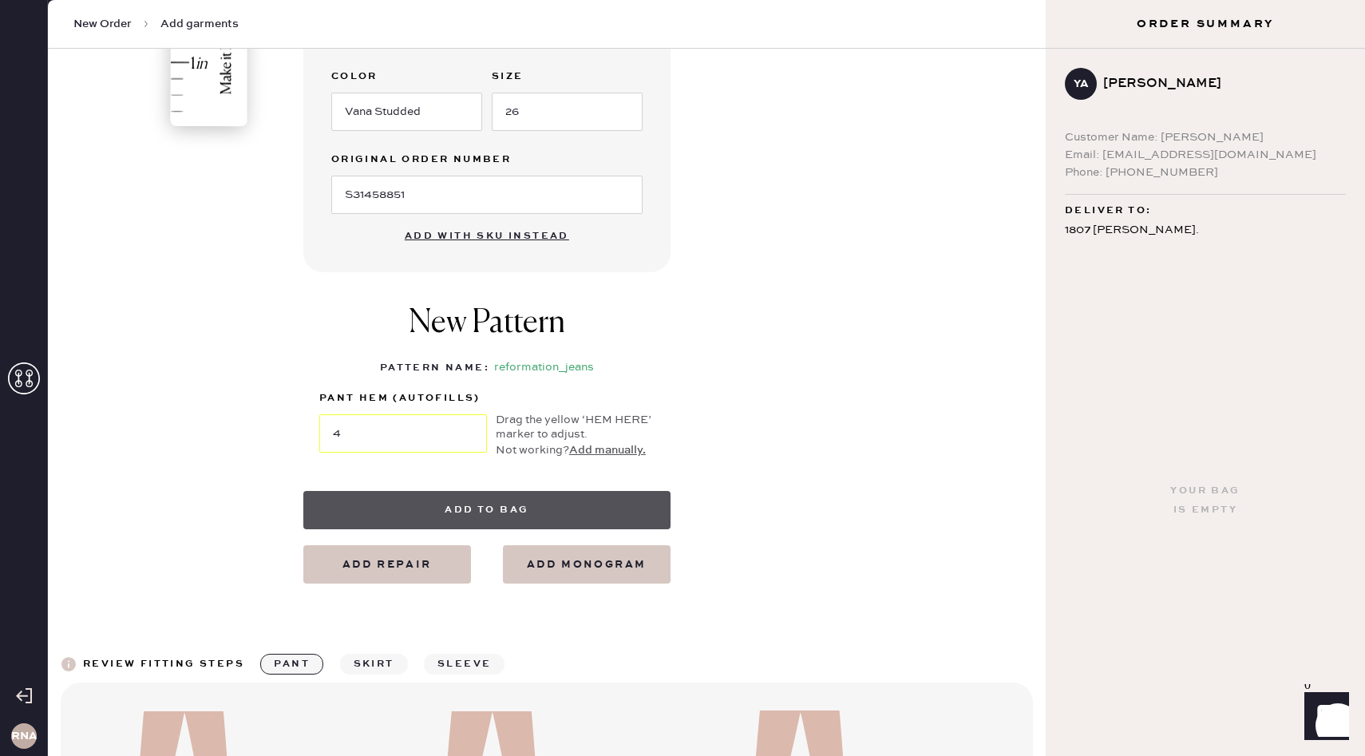
click at [555, 503] on button "Add to bag" at bounding box center [486, 510] width 367 height 38
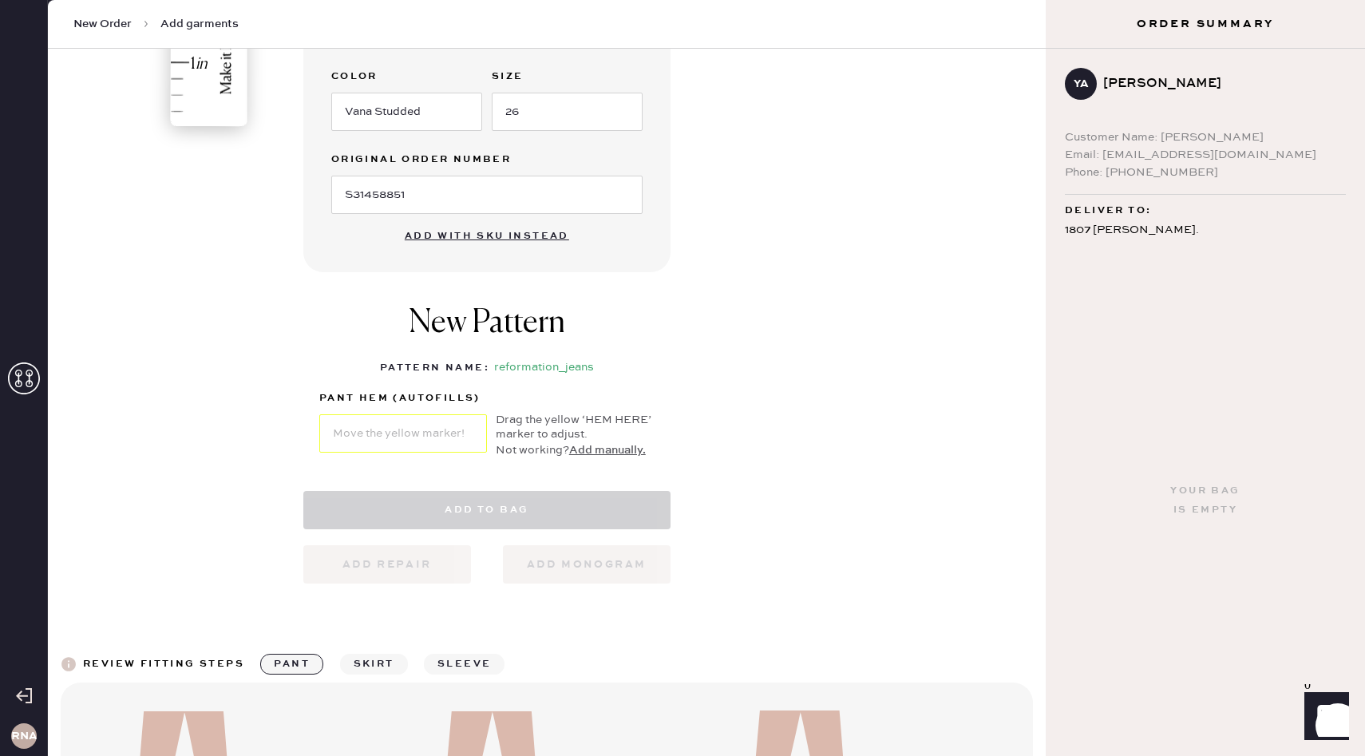
select select "2"
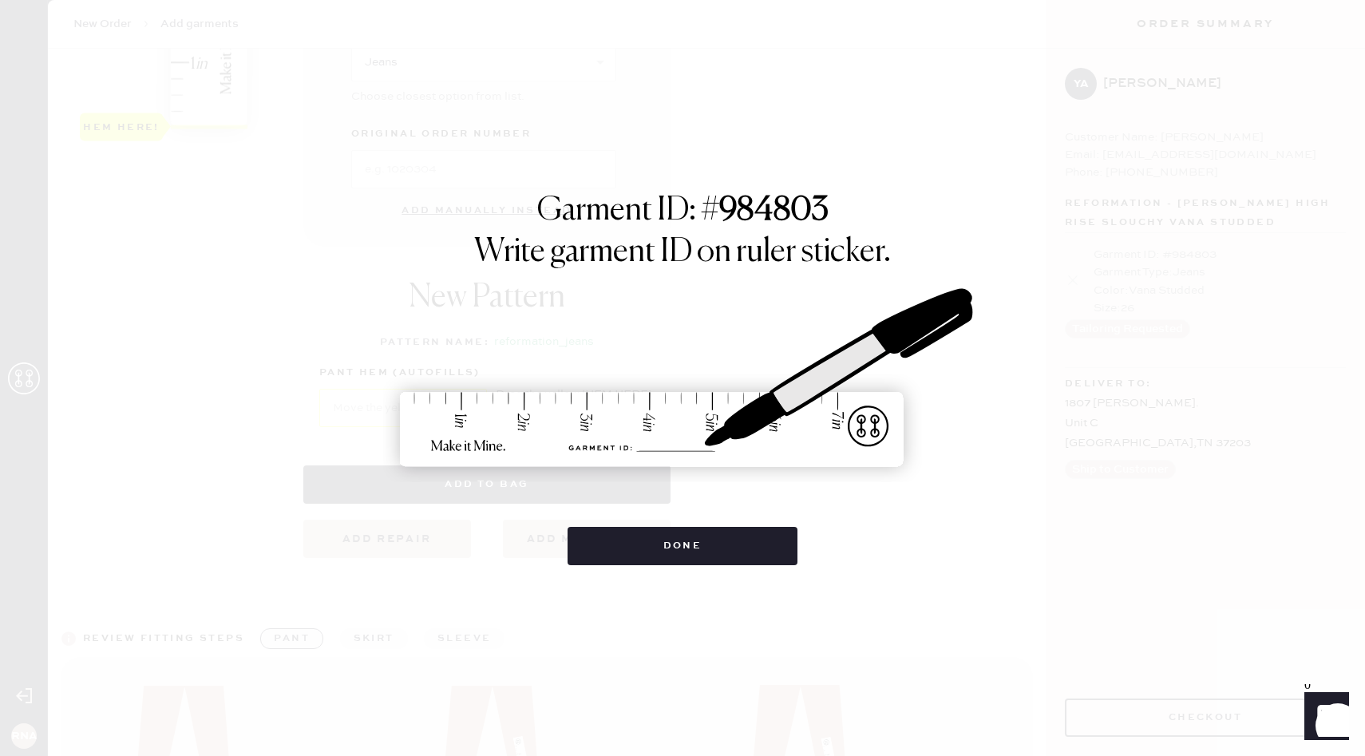
click at [775, 343] on img at bounding box center [682, 380] width 599 height 264
click at [657, 556] on button "Done" at bounding box center [683, 546] width 231 height 38
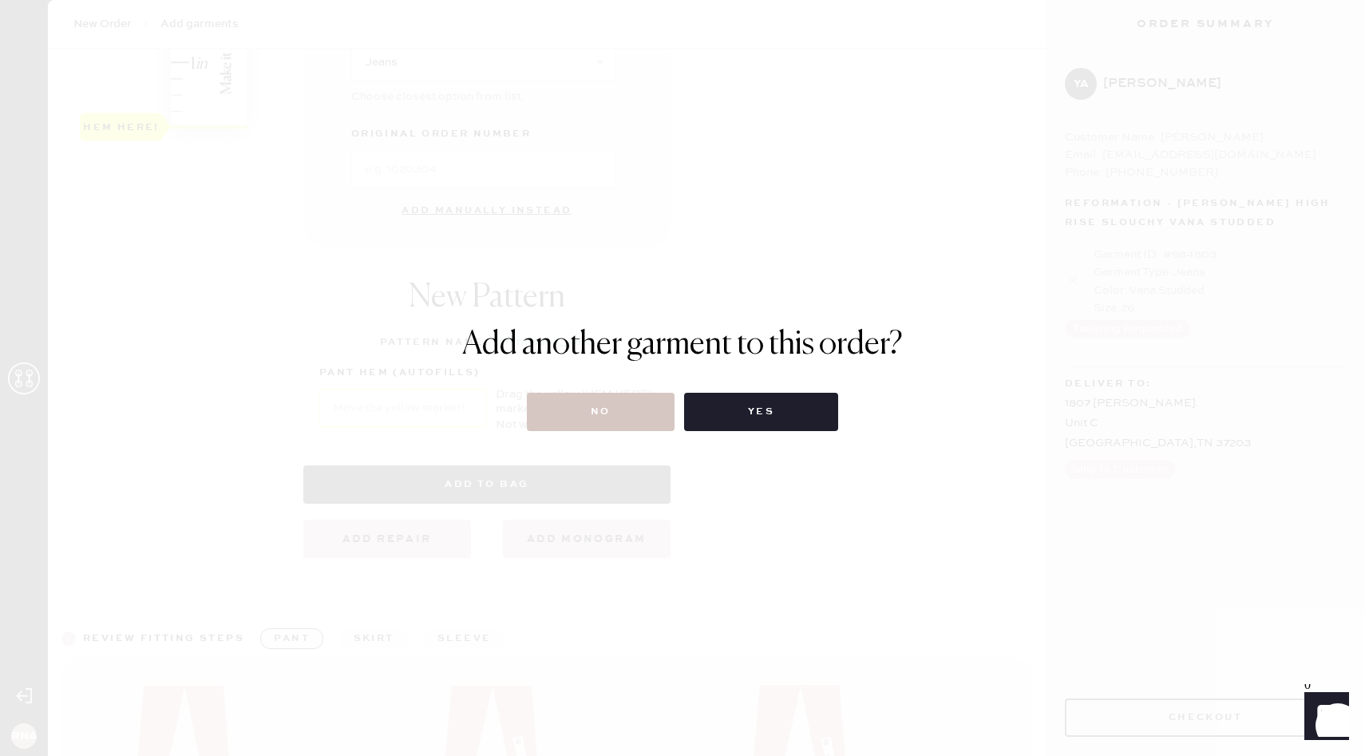
click at [706, 369] on div "Add another garment to this order? No Yes" at bounding box center [682, 378] width 441 height 105
click at [591, 410] on button "No" at bounding box center [601, 412] width 148 height 38
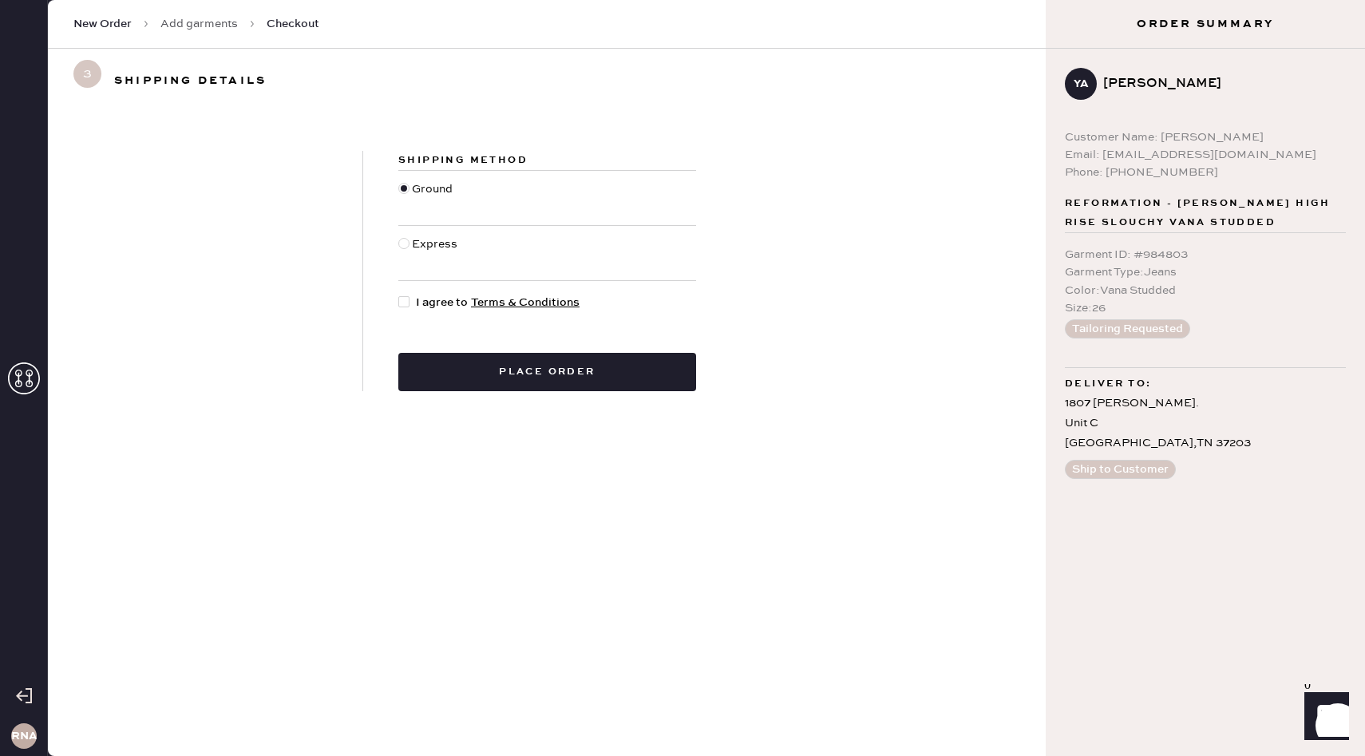
click at [219, 25] on link "Add garments" at bounding box center [198, 24] width 77 height 16
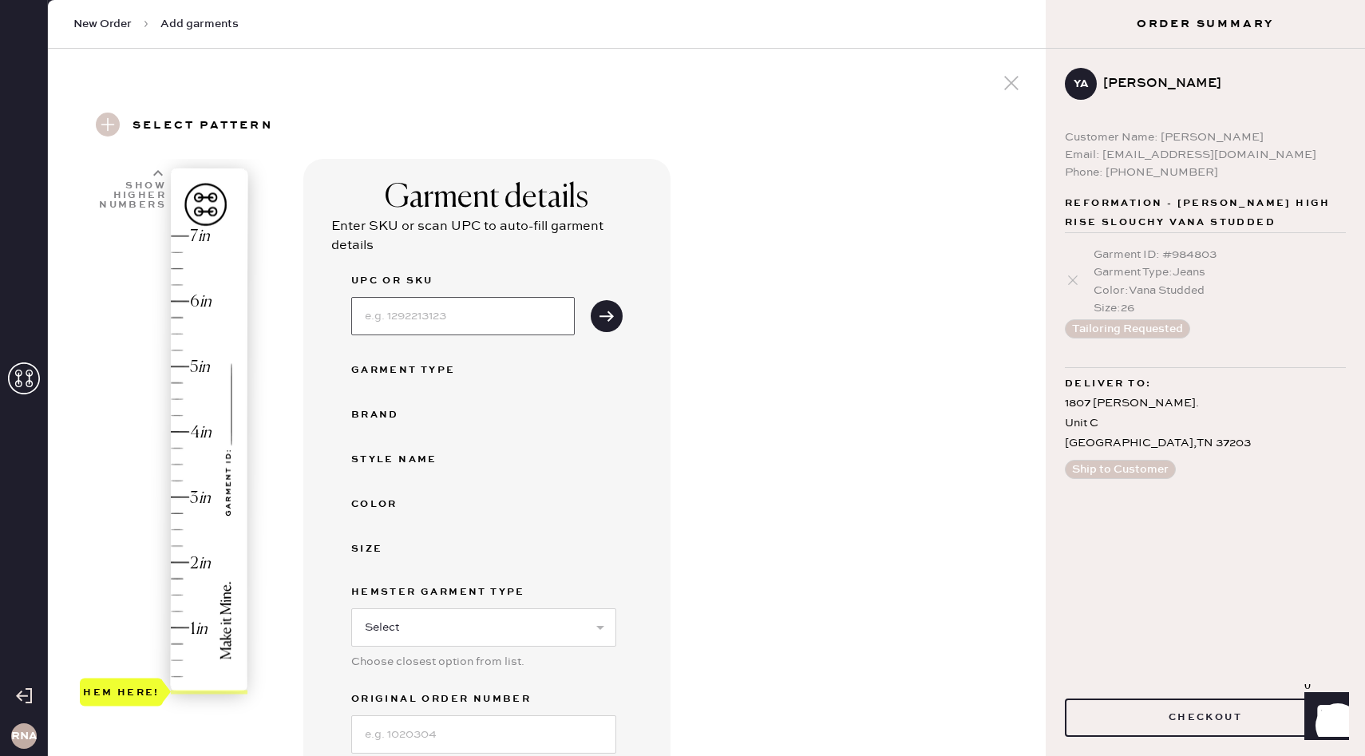
click at [497, 327] on input at bounding box center [463, 316] width 224 height 38
click at [781, 688] on button "Checkout" at bounding box center [1205, 718] width 281 height 38
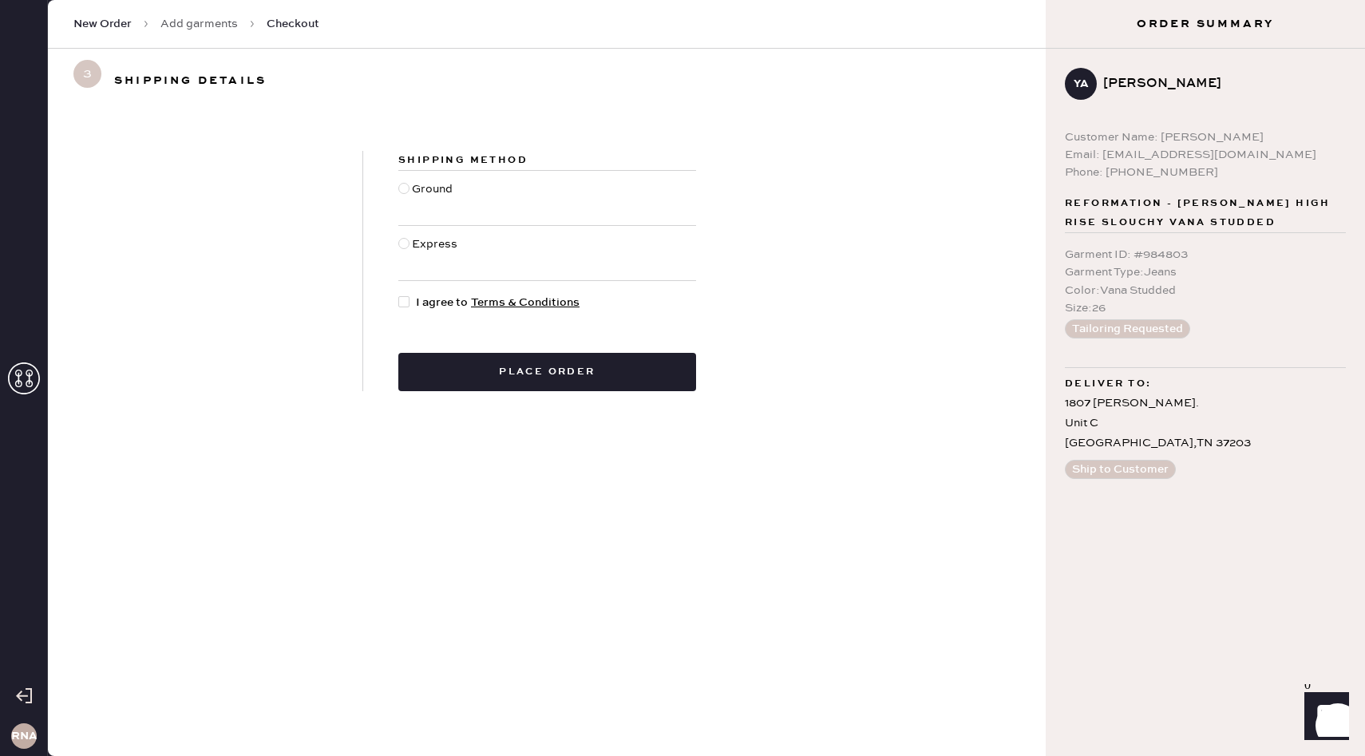
click at [402, 184] on div at bounding box center [403, 188] width 11 height 11
click at [399, 181] on input "Ground" at bounding box center [398, 180] width 1 height 1
radio input "true"
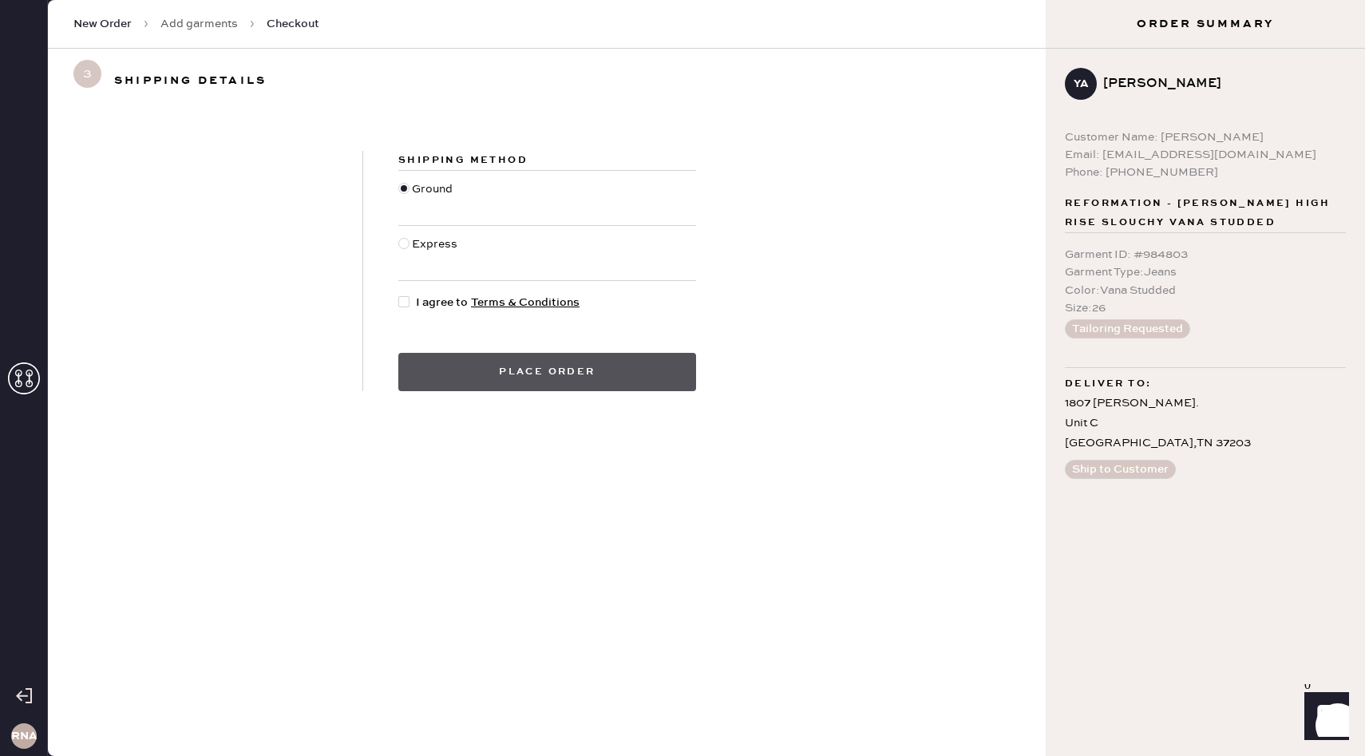
click at [553, 382] on button "Place order" at bounding box center [547, 372] width 298 height 38
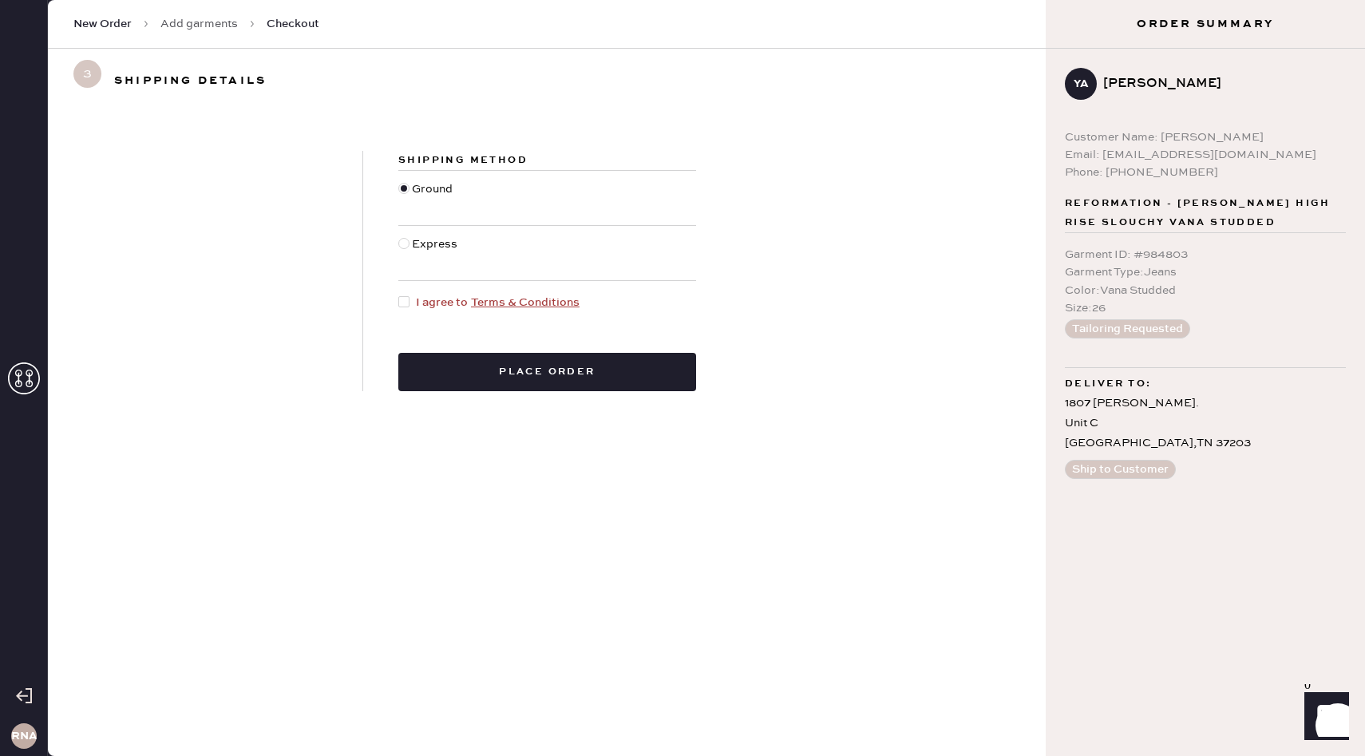
click at [402, 300] on div at bounding box center [403, 301] width 11 height 11
click at [399, 295] on input "I agree to Terms & Conditions" at bounding box center [398, 294] width 1 height 1
checkbox input "true"
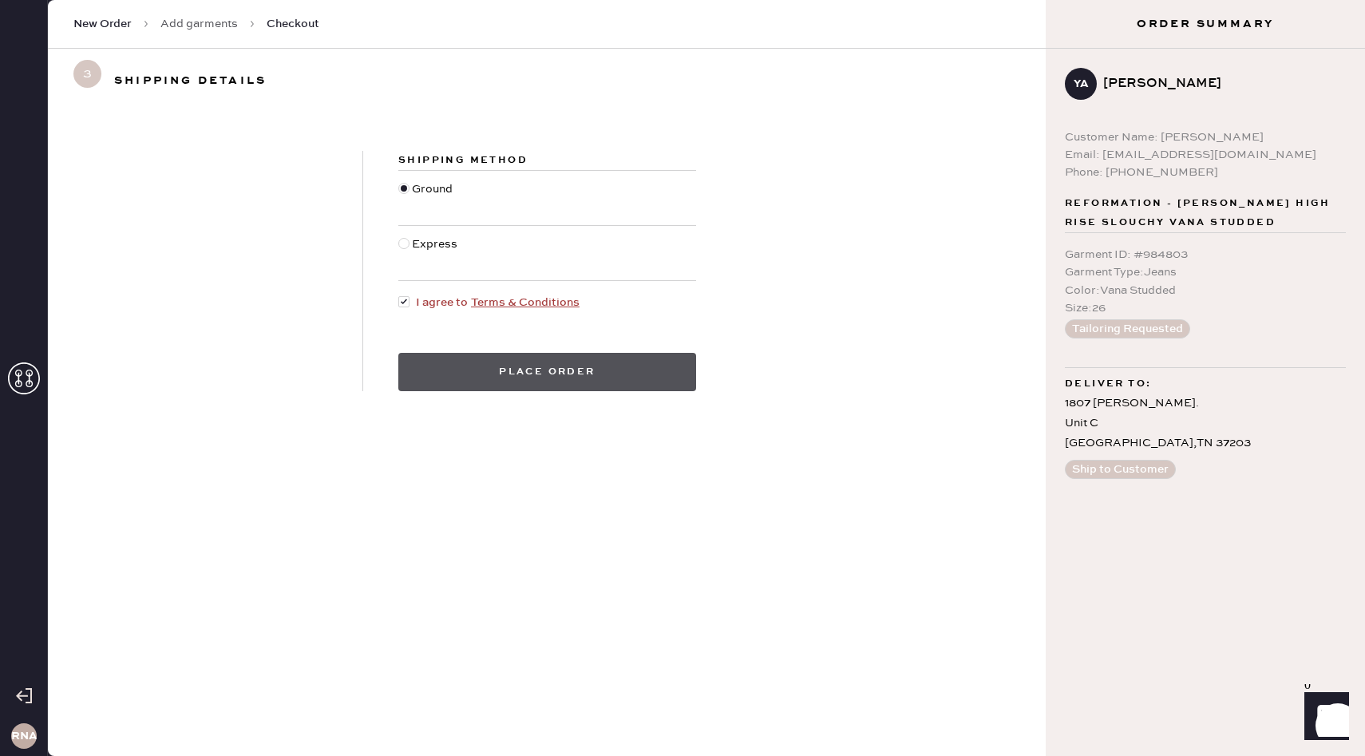
click at [523, 367] on button "Place order" at bounding box center [547, 372] width 298 height 38
